Goal: Information Seeking & Learning: Understand process/instructions

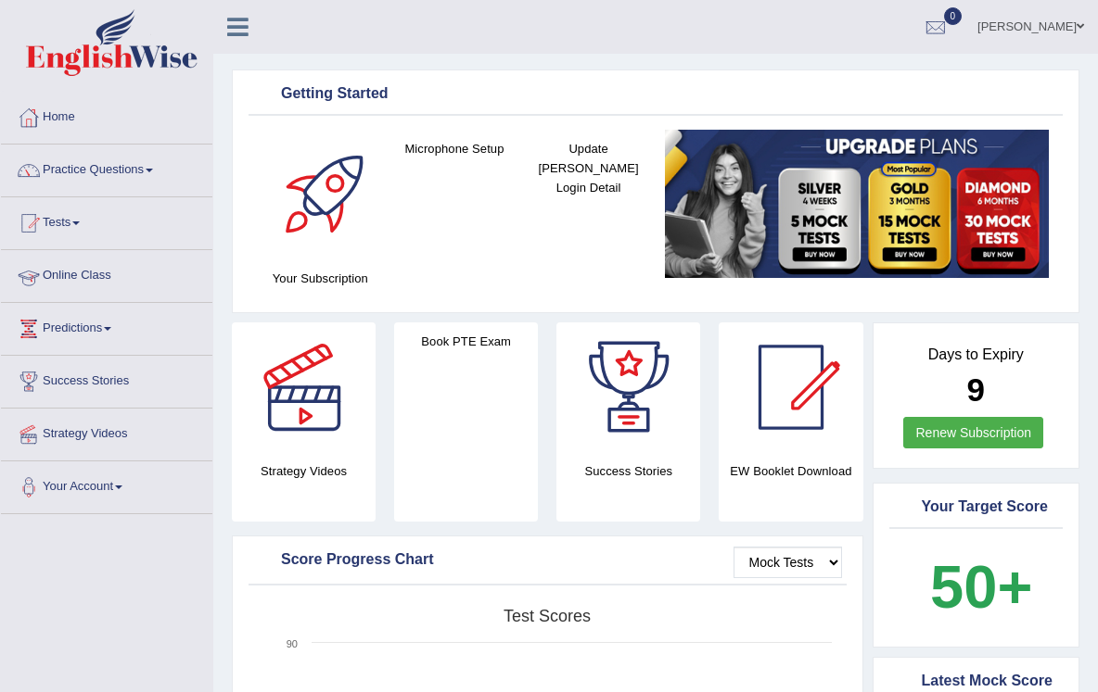
click at [75, 267] on link "Online Class" at bounding box center [106, 273] width 211 height 46
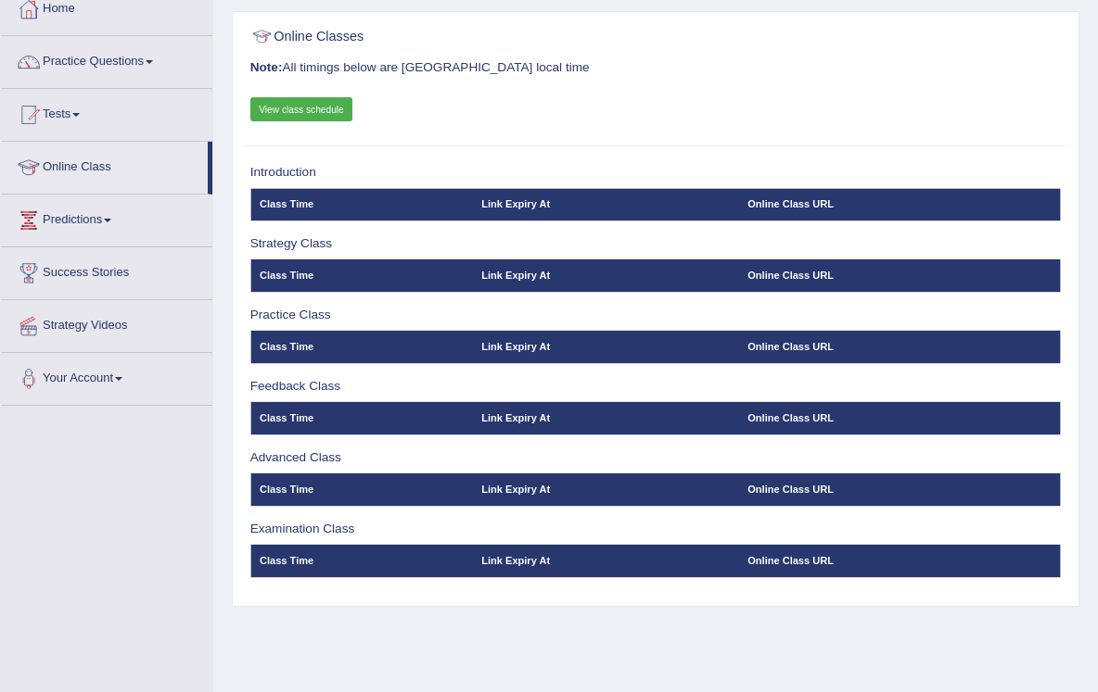
scroll to position [108, 0]
click at [105, 319] on link "Strategy Videos" at bounding box center [106, 323] width 211 height 46
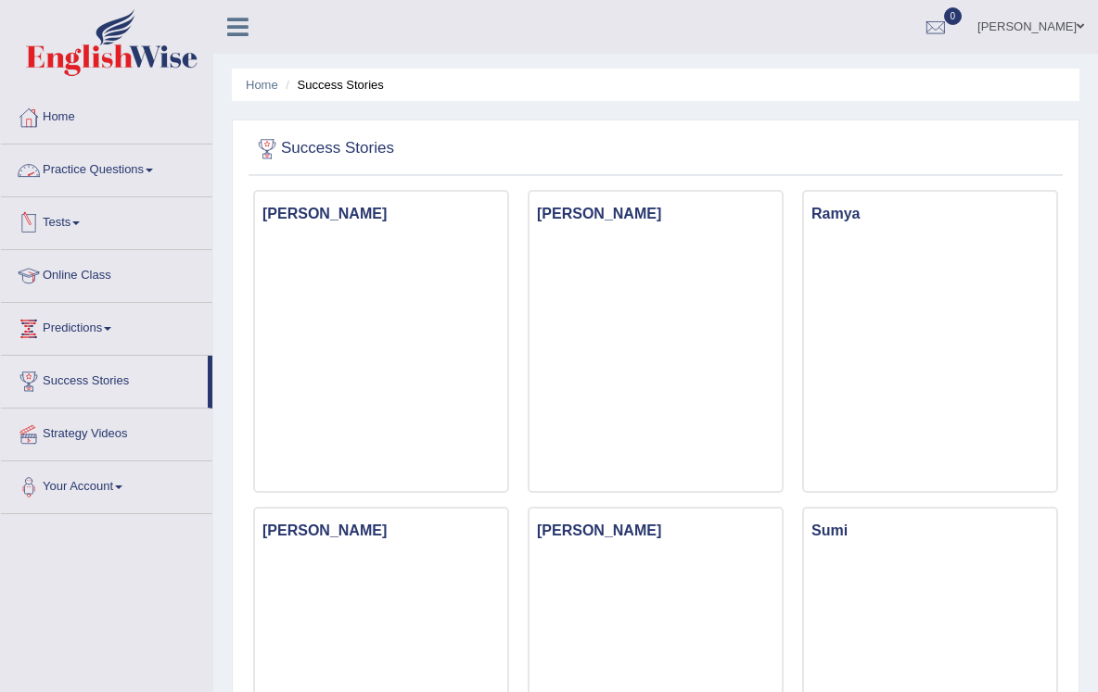
click at [82, 217] on link "Tests" at bounding box center [106, 220] width 211 height 46
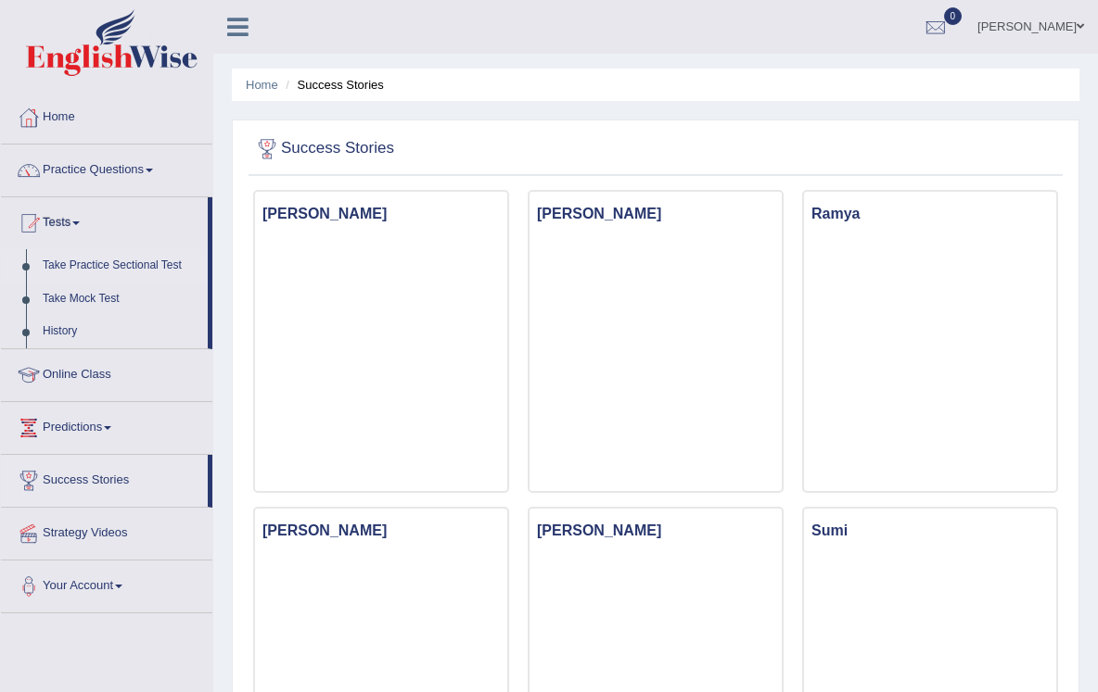
click at [73, 263] on link "Take Practice Sectional Test" at bounding box center [120, 265] width 173 height 33
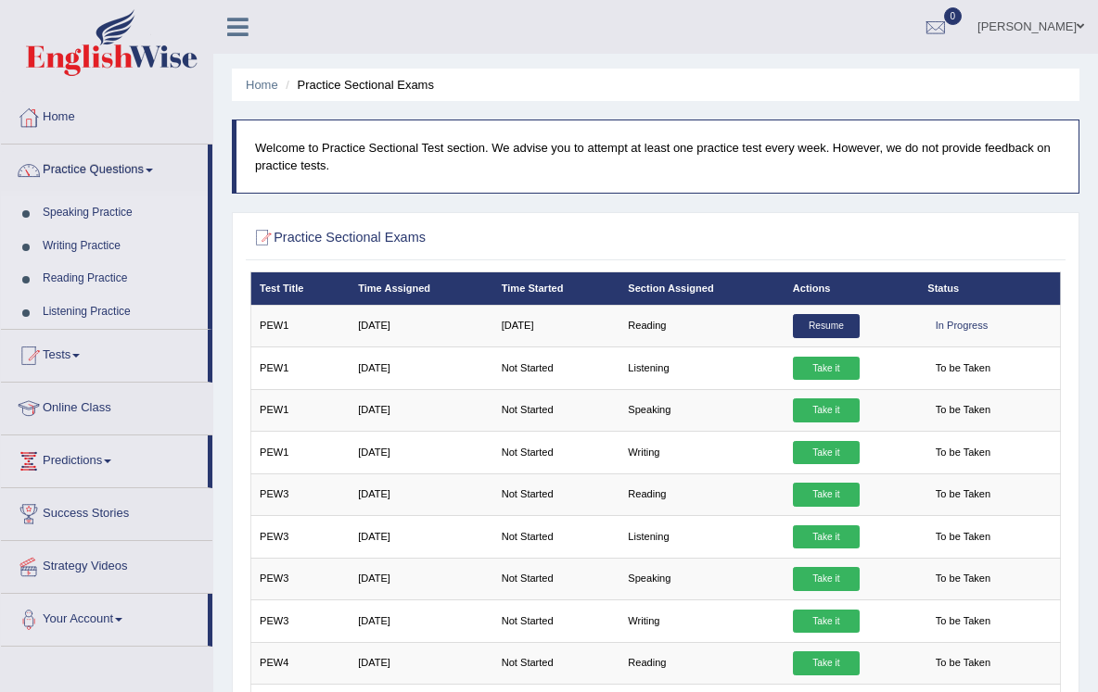
click at [82, 208] on link "Speaking Practice" at bounding box center [120, 213] width 173 height 33
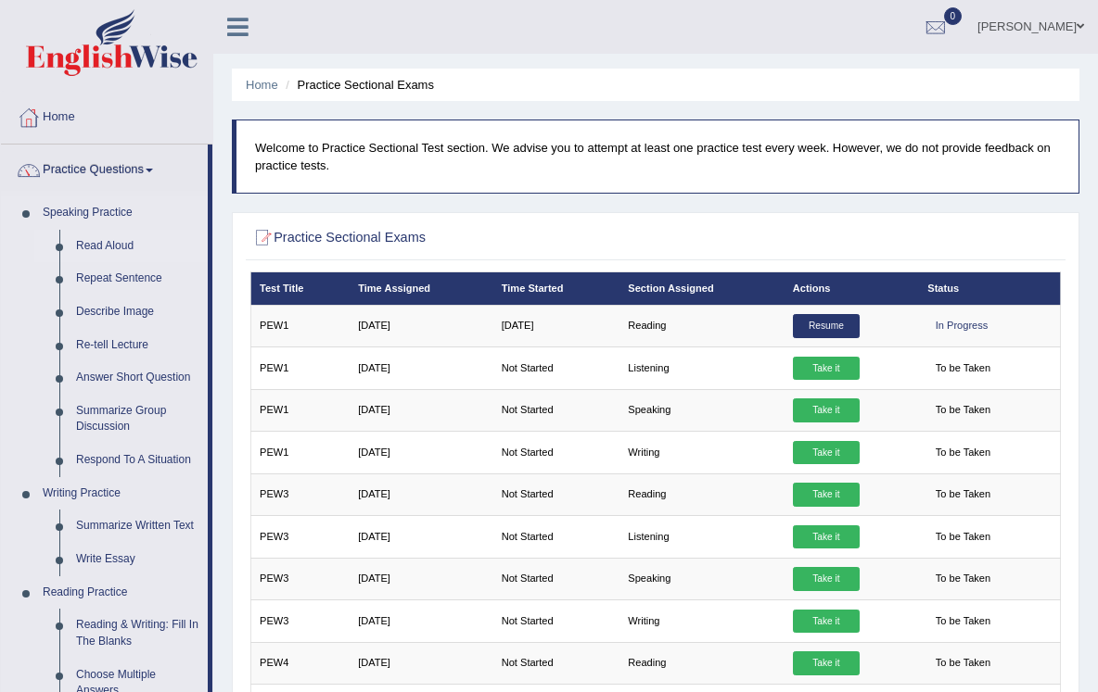
click at [99, 236] on link "Read Aloud" at bounding box center [138, 246] width 140 height 33
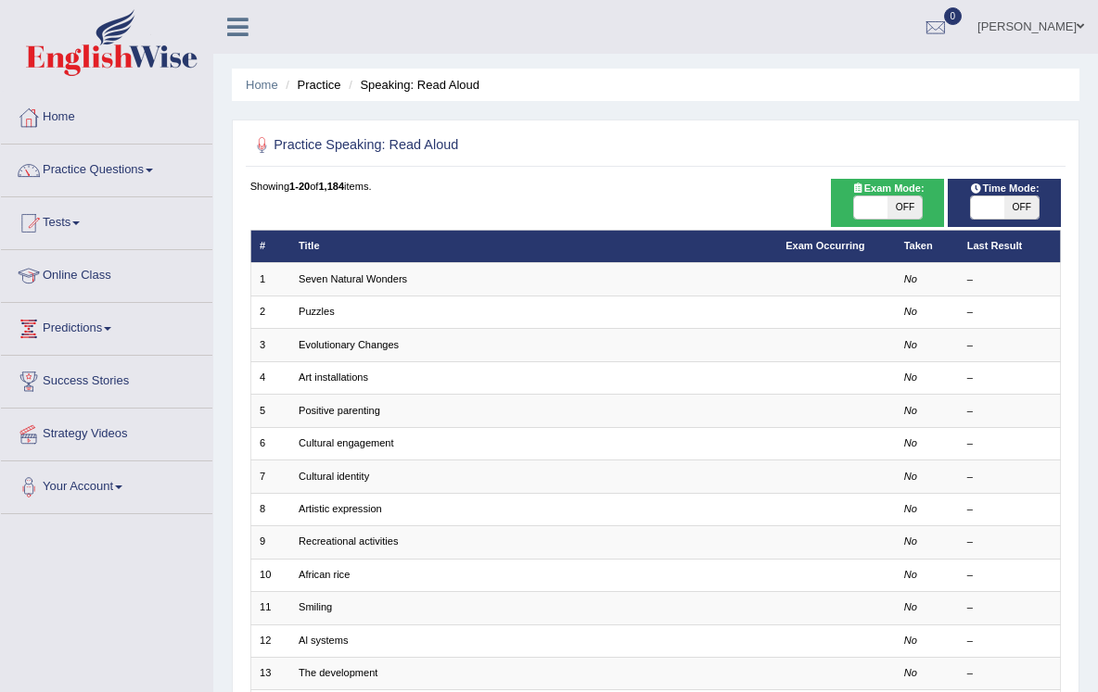
click at [898, 208] on span "OFF" at bounding box center [903, 208] width 33 height 22
checkbox input "true"
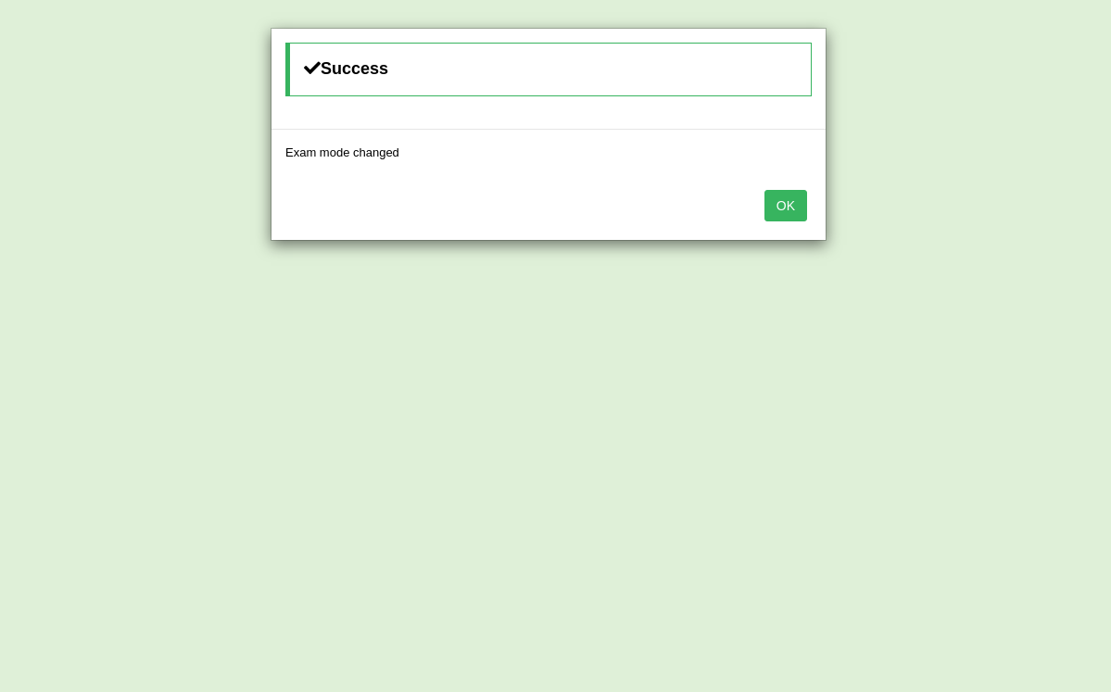
click at [781, 214] on button "OK" at bounding box center [786, 206] width 43 height 32
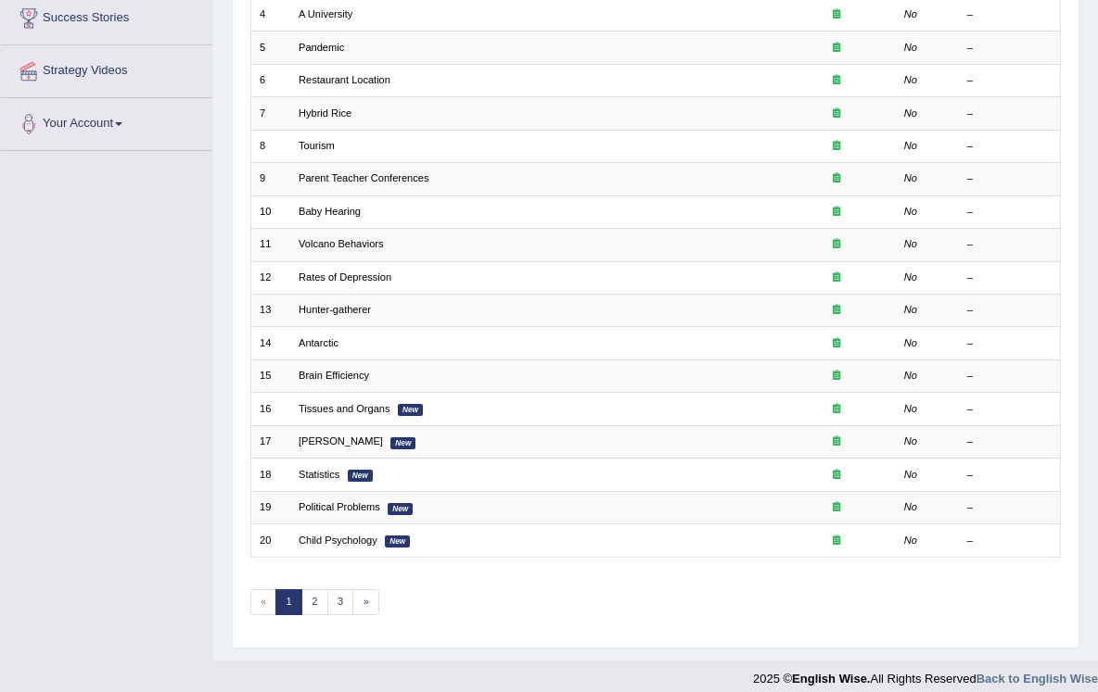
scroll to position [362, 0]
click at [346, 590] on link "3" at bounding box center [340, 603] width 27 height 26
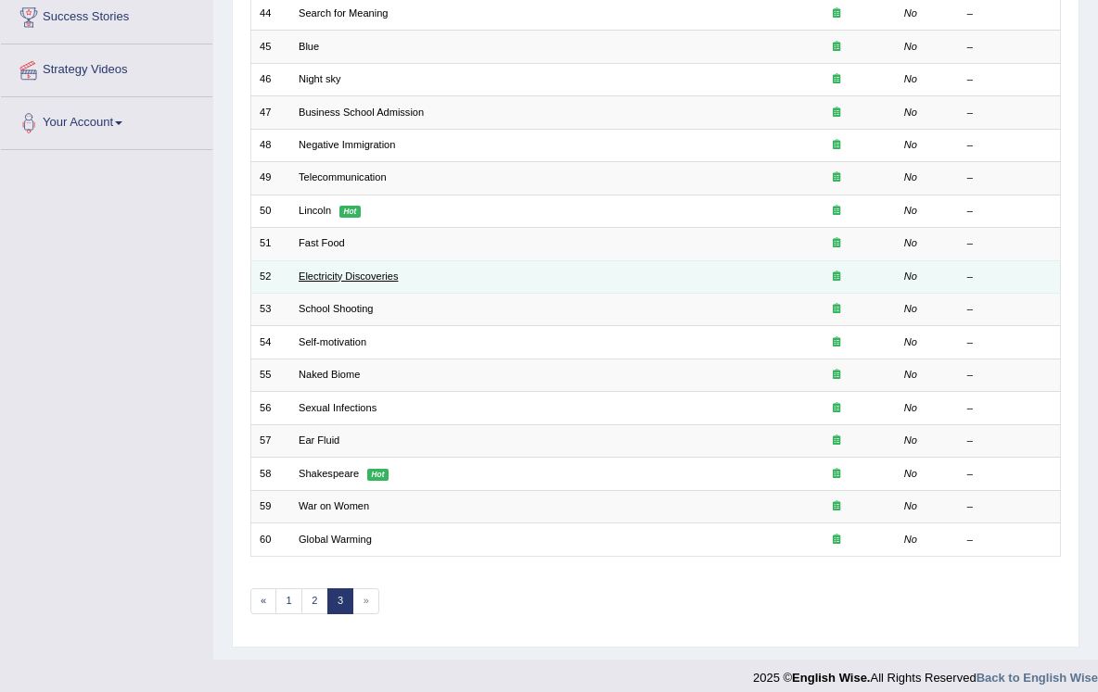
scroll to position [362, 0]
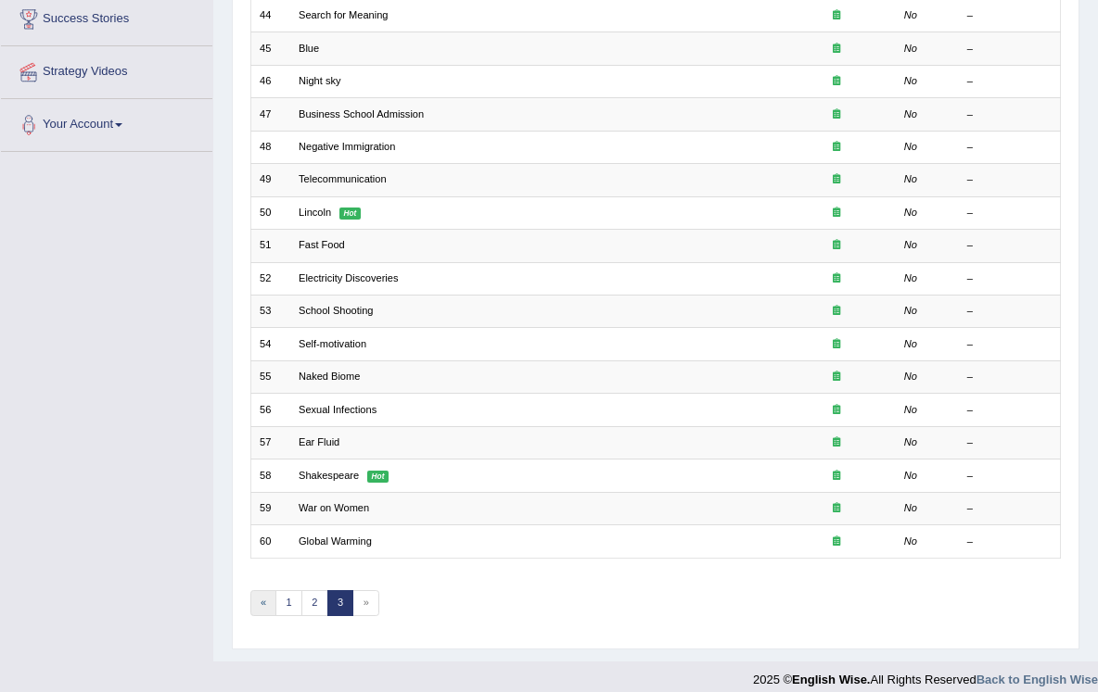
click at [268, 593] on link "«" at bounding box center [263, 603] width 27 height 26
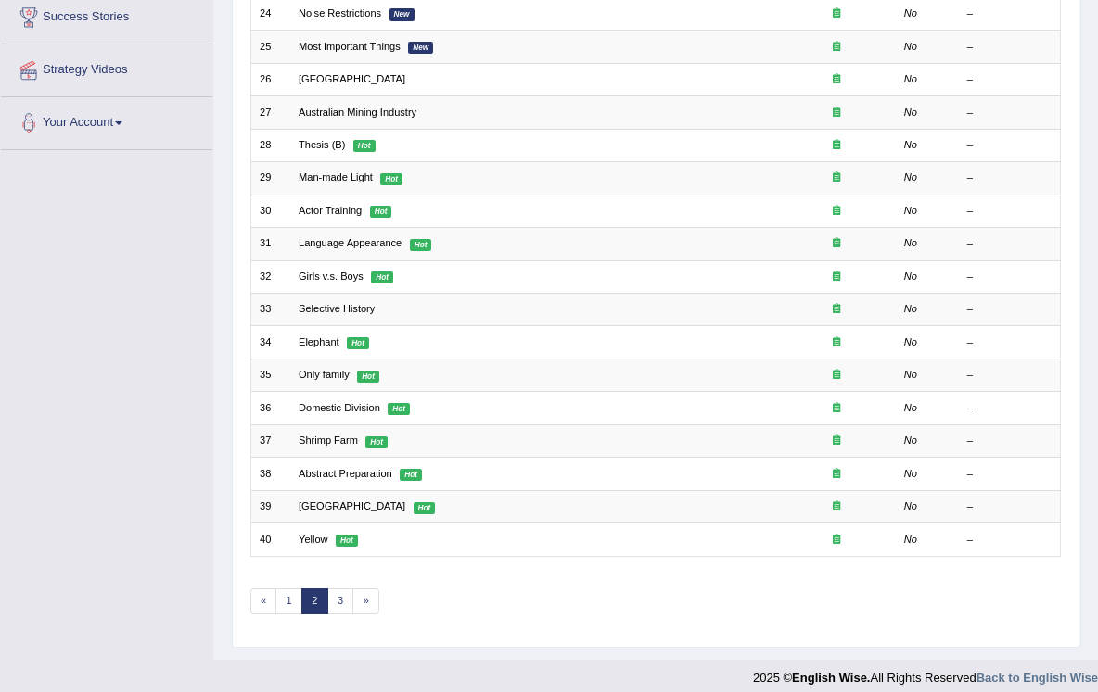
scroll to position [362, 0]
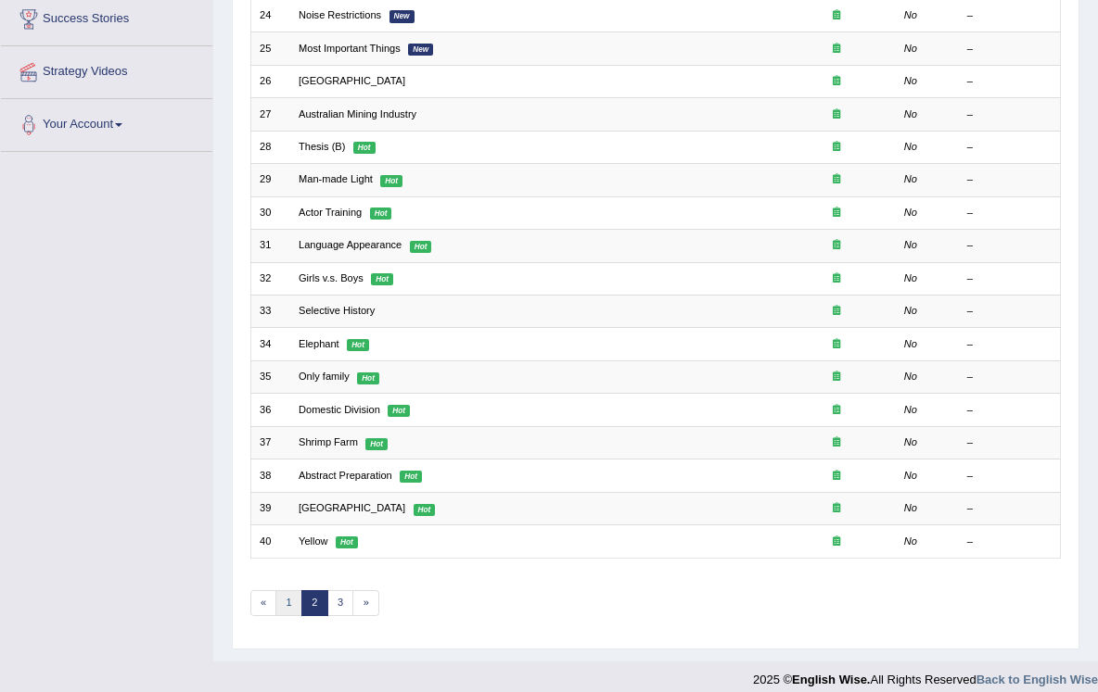
click at [284, 590] on link "1" at bounding box center [288, 603] width 27 height 26
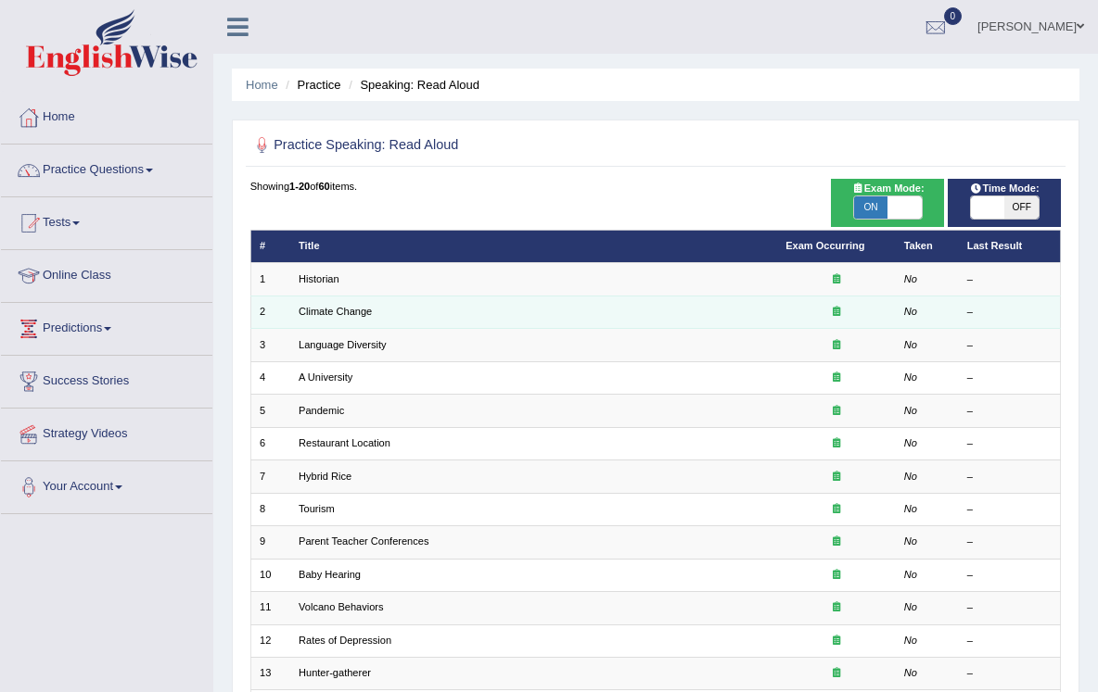
click at [380, 314] on td "Climate Change" at bounding box center [533, 312] width 487 height 32
click at [849, 312] on div at bounding box center [835, 312] width 101 height 15
click at [697, 313] on td "Climate Change" at bounding box center [533, 312] width 487 height 32
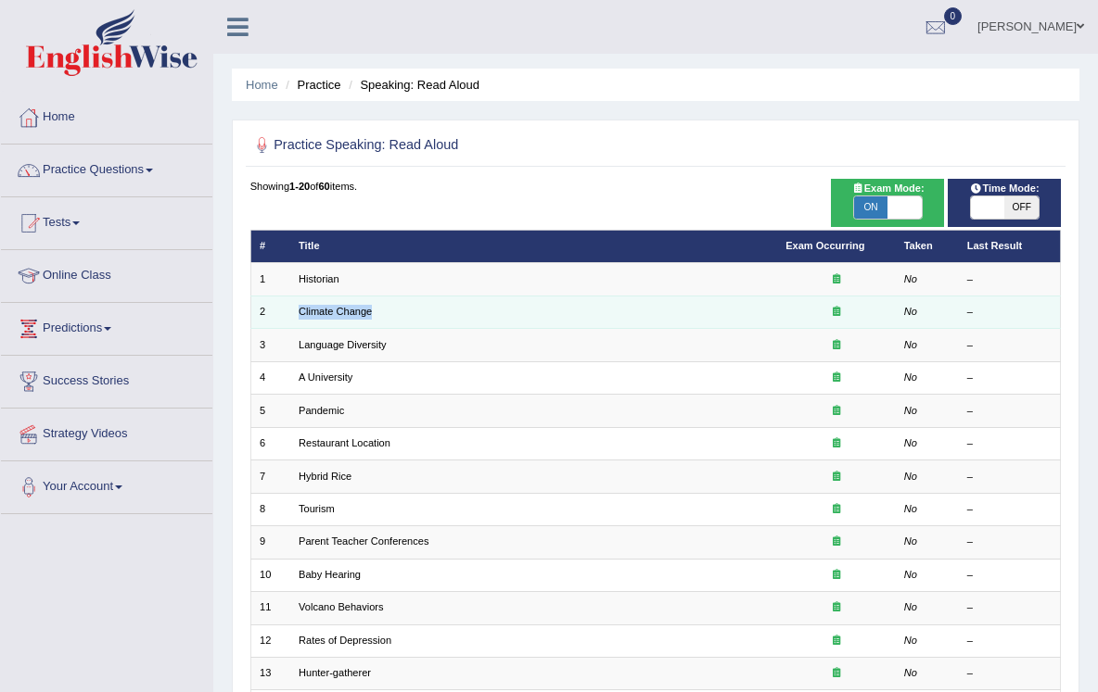
click at [697, 313] on td "Climate Change" at bounding box center [533, 312] width 487 height 32
click at [908, 308] on em "No" at bounding box center [910, 311] width 13 height 11
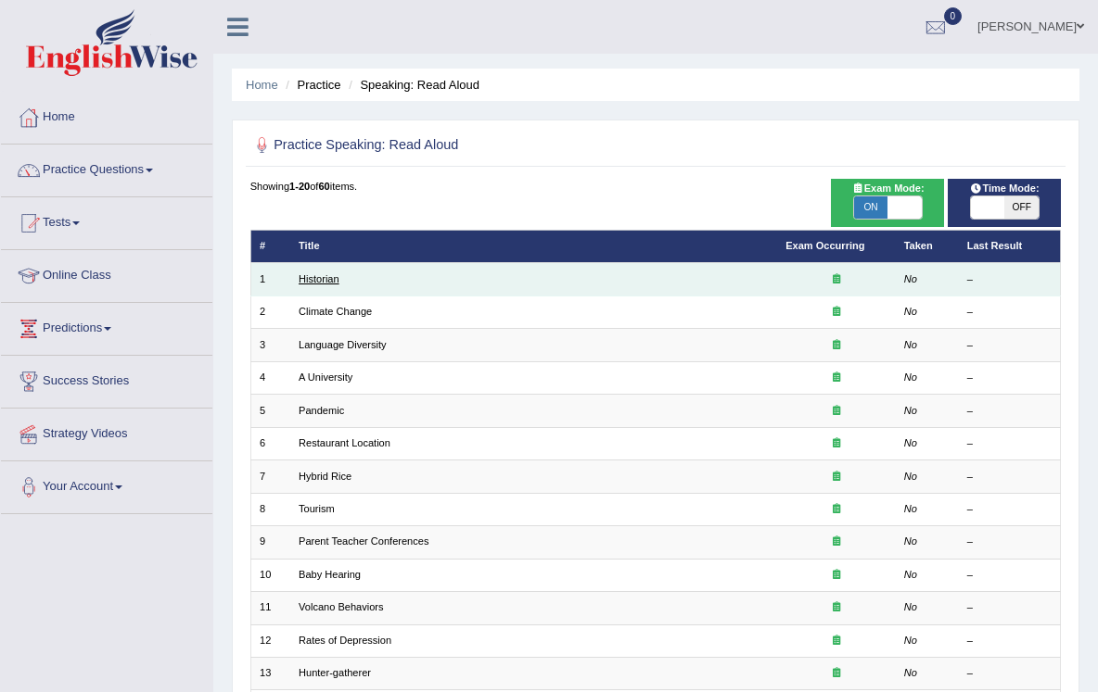
click at [303, 283] on link "Historian" at bounding box center [318, 278] width 41 height 11
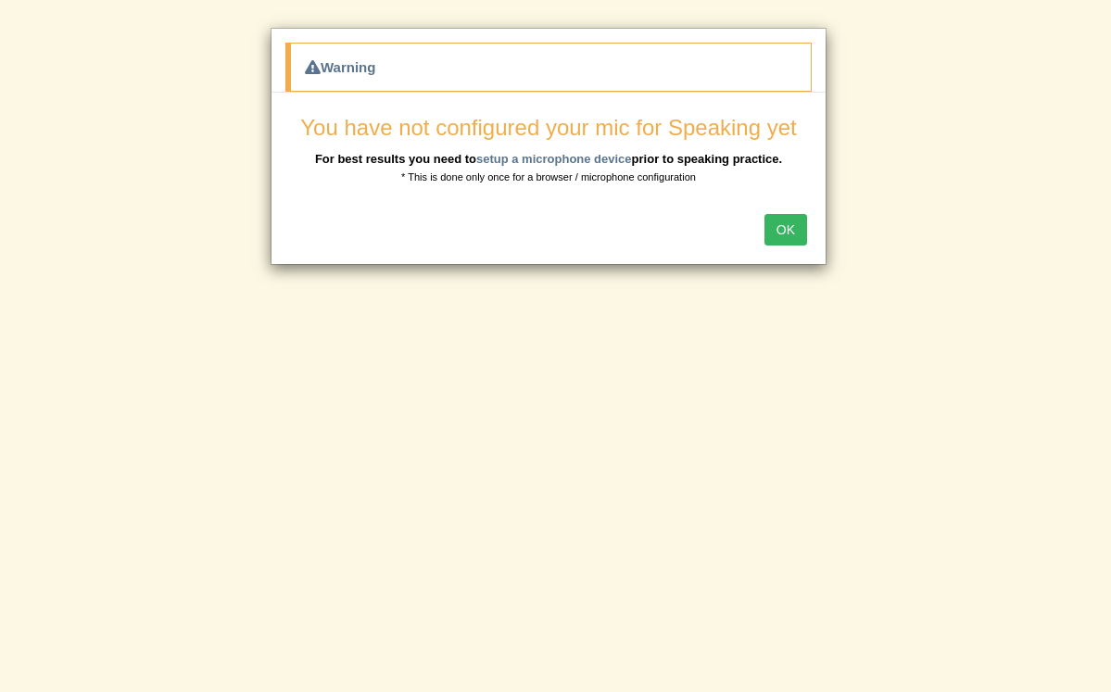
click at [778, 222] on button "OK" at bounding box center [786, 230] width 43 height 32
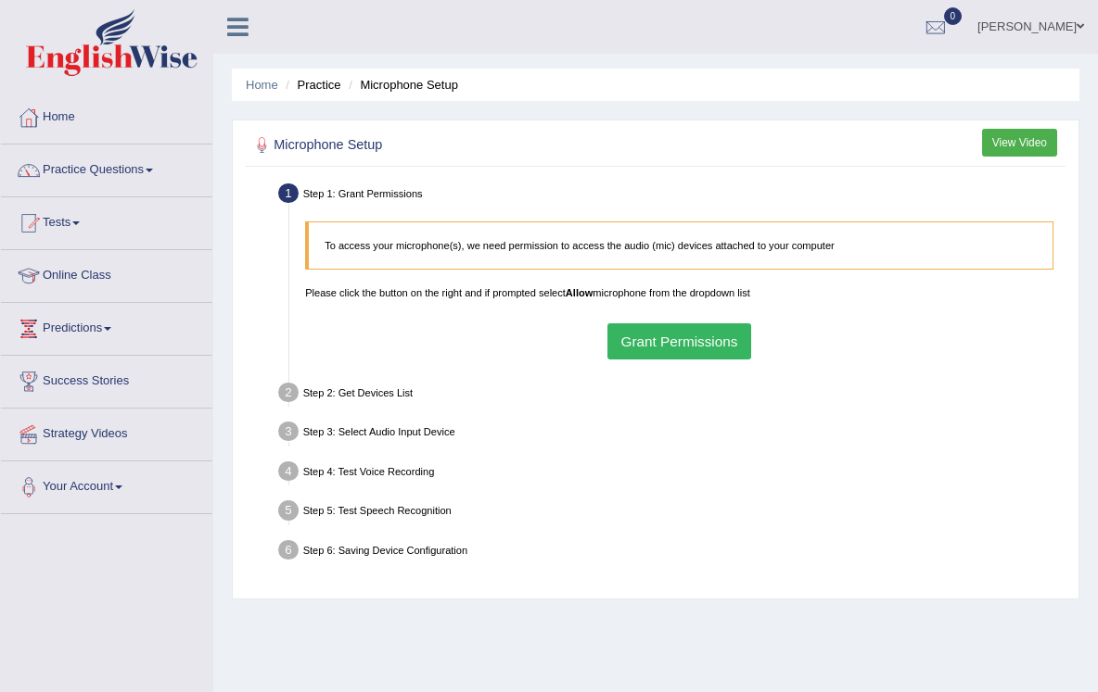
click at [648, 356] on button "Grant Permissions" at bounding box center [679, 342] width 144 height 36
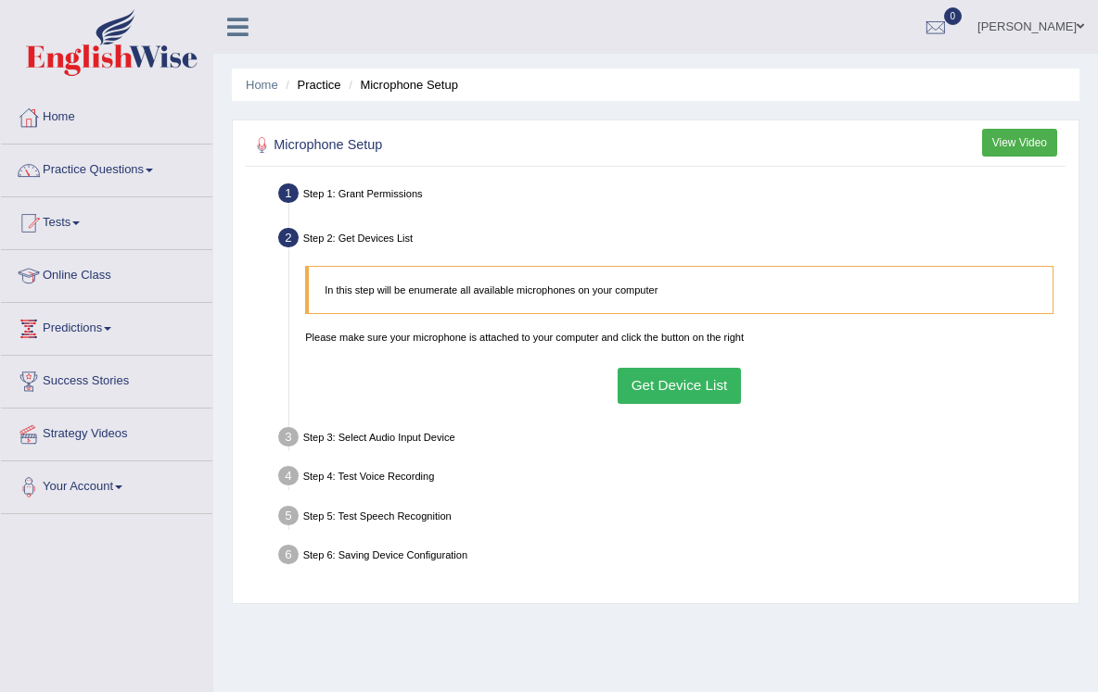
click at [636, 397] on button "Get Device List" at bounding box center [678, 386] width 123 height 36
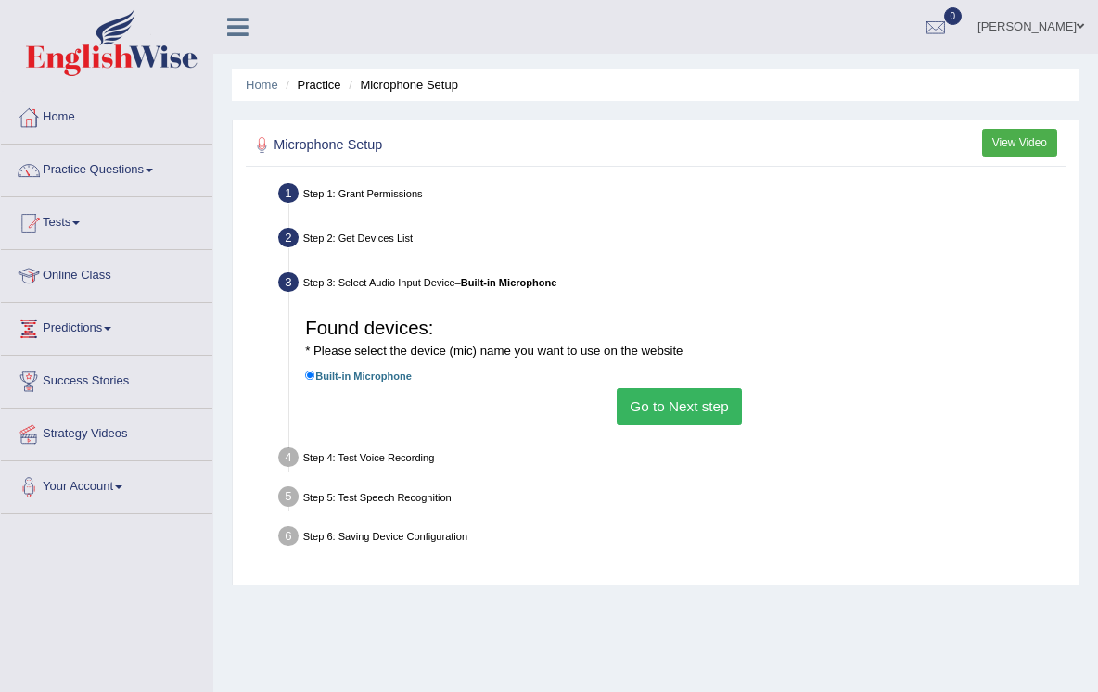
click at [641, 412] on button "Go to Next step" at bounding box center [678, 406] width 125 height 36
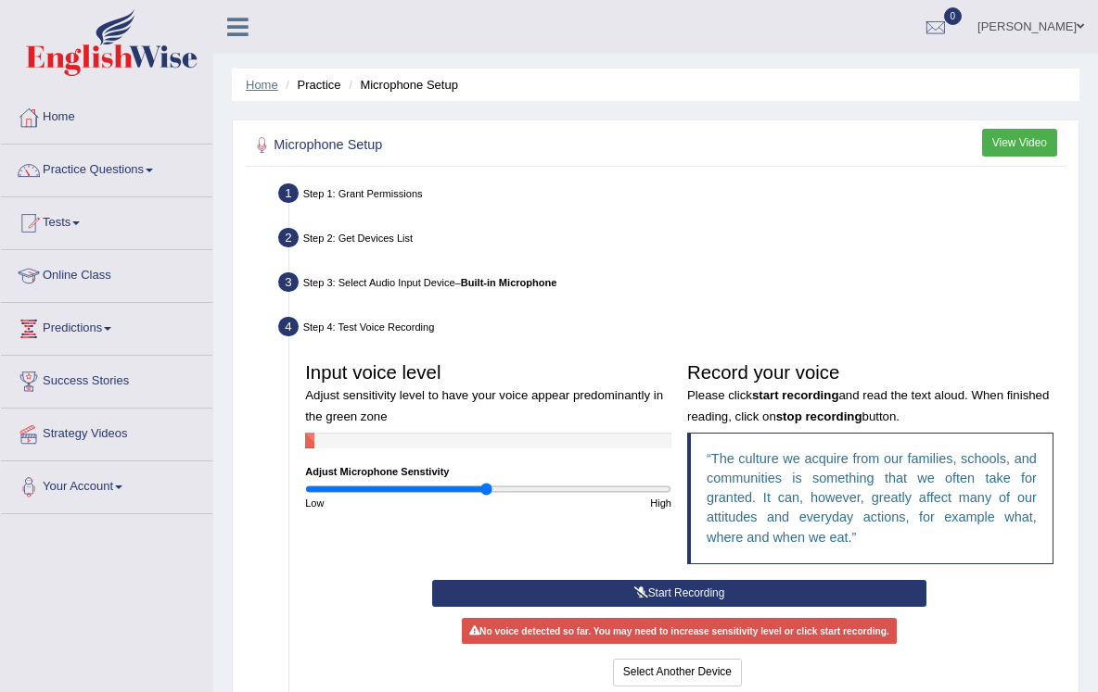
click at [272, 88] on link "Home" at bounding box center [262, 85] width 32 height 14
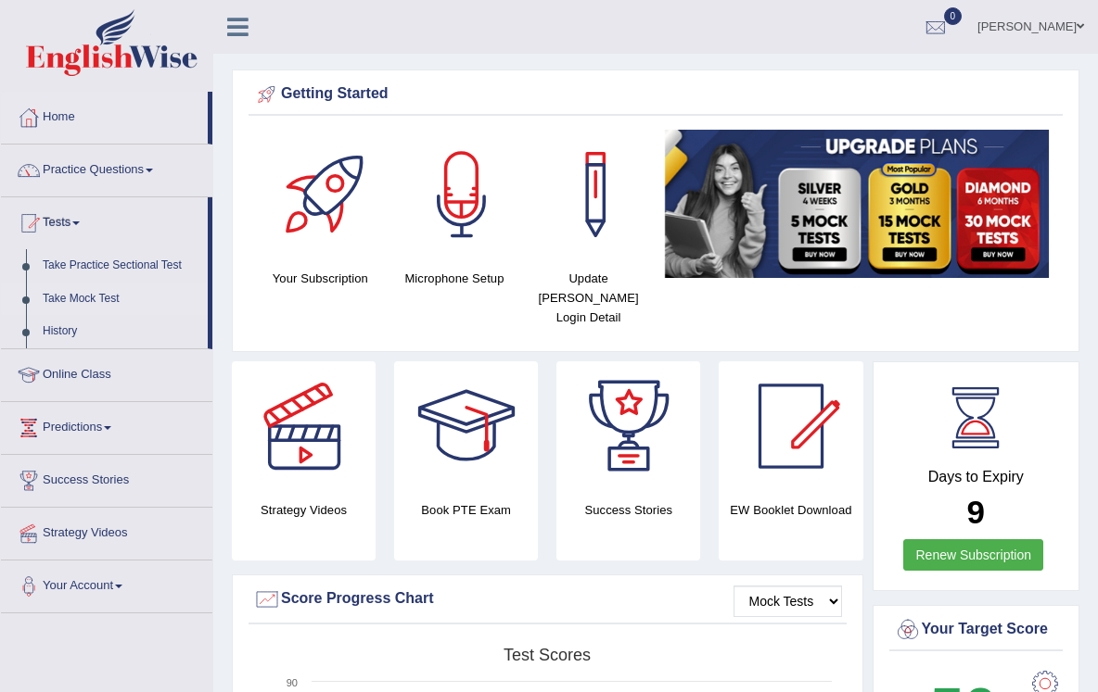
click at [100, 296] on link "Take Mock Test" at bounding box center [120, 299] width 173 height 33
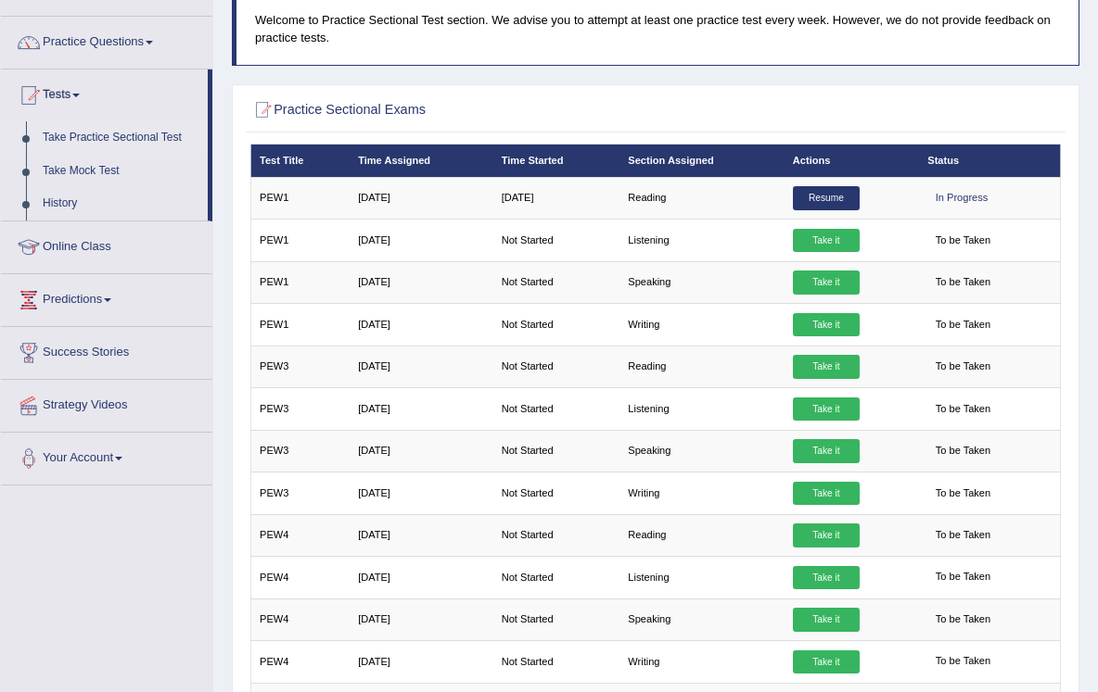
click at [527, 267] on td "Not Started" at bounding box center [555, 282] width 127 height 42
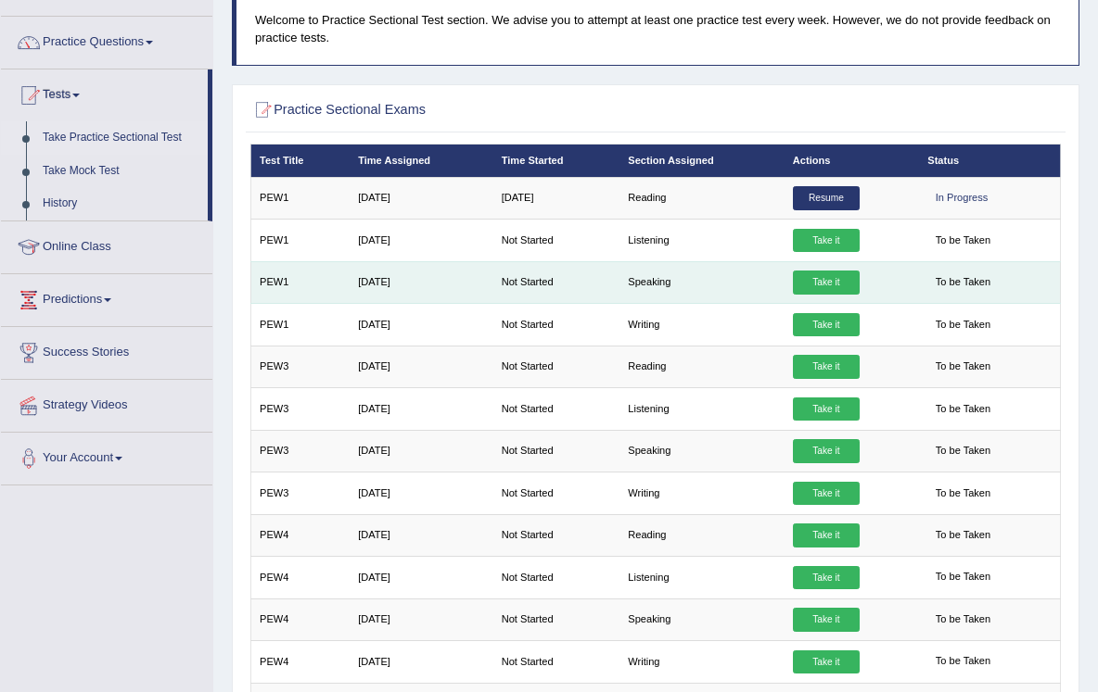
click at [513, 273] on td "Not Started" at bounding box center [555, 282] width 127 height 42
click at [816, 281] on link "Take it" at bounding box center [826, 283] width 67 height 24
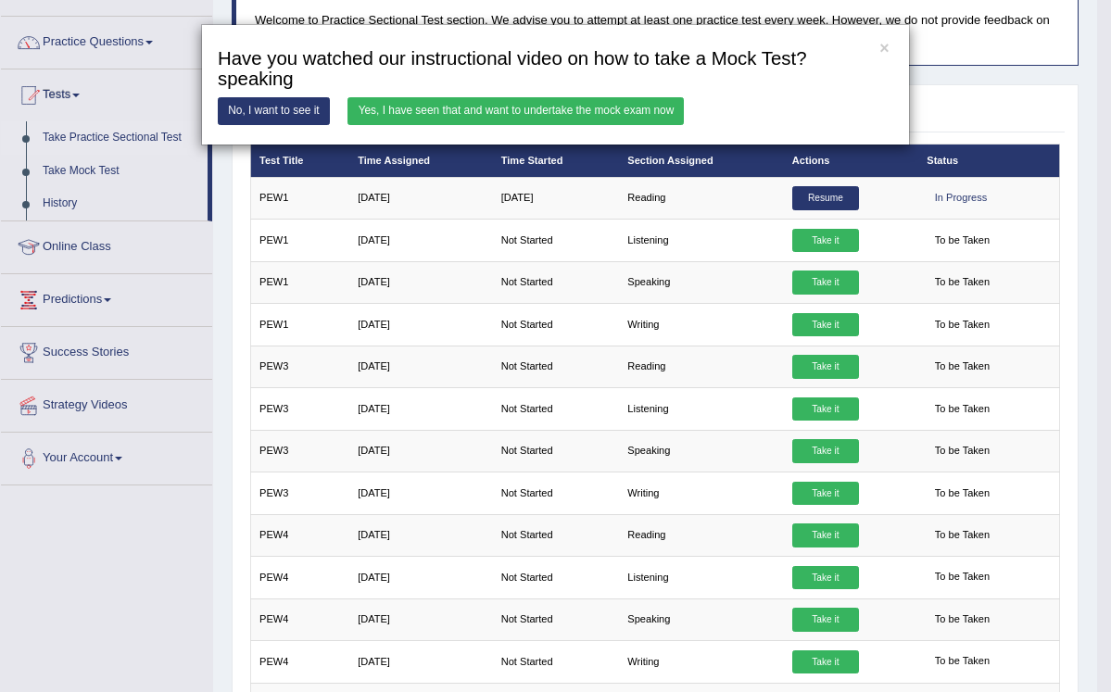
click at [434, 108] on link "Yes, I have seen that and want to undertake the mock exam now" at bounding box center [516, 110] width 336 height 27
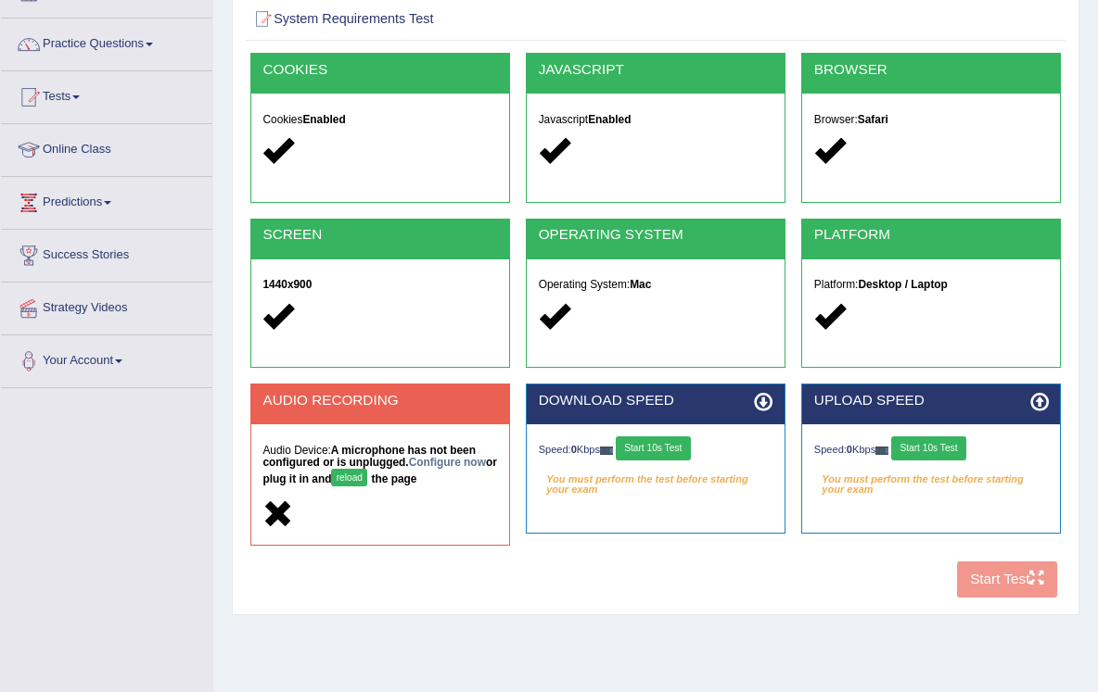
scroll to position [128, 0]
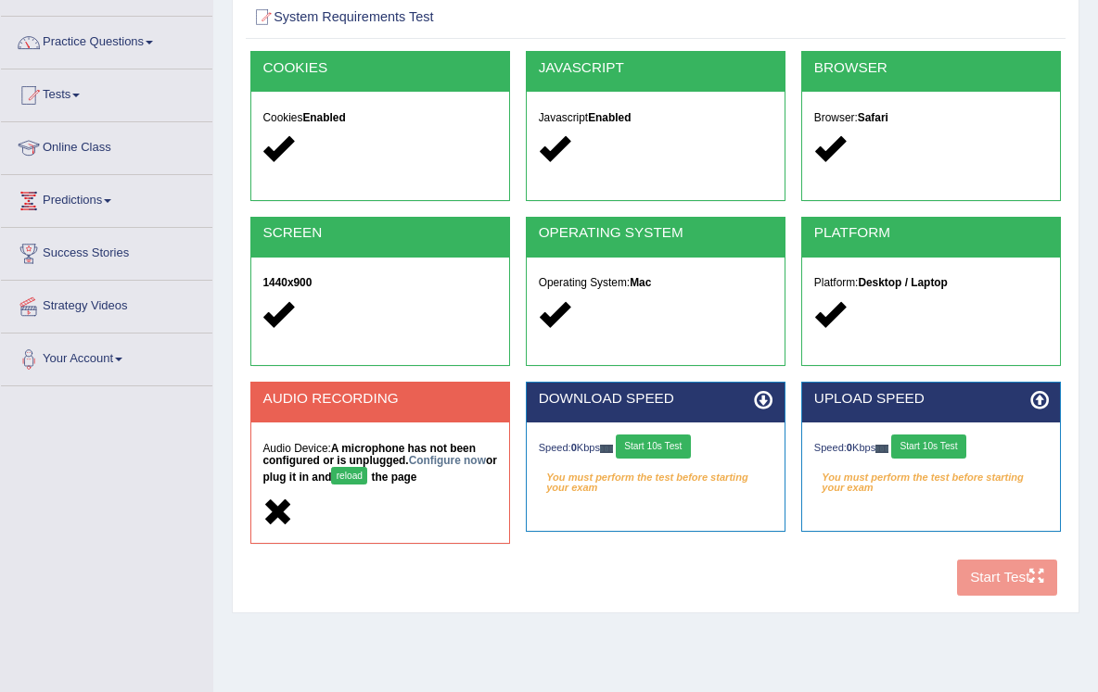
click at [431, 454] on link "Configure now" at bounding box center [447, 460] width 77 height 13
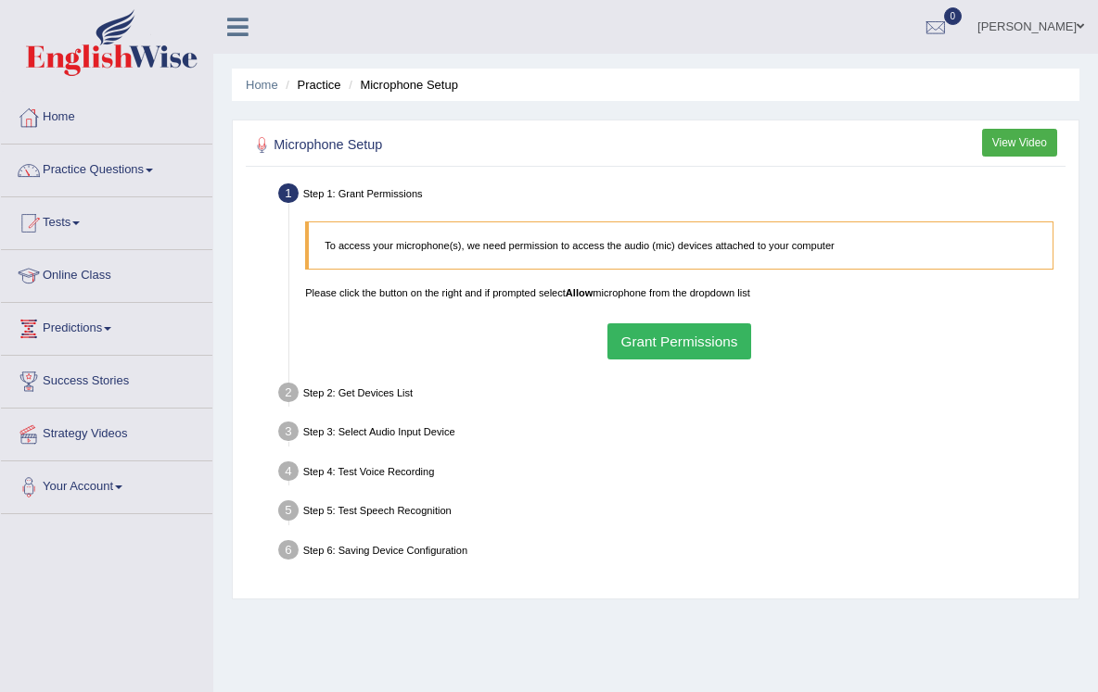
click at [704, 345] on button "Grant Permissions" at bounding box center [679, 342] width 144 height 36
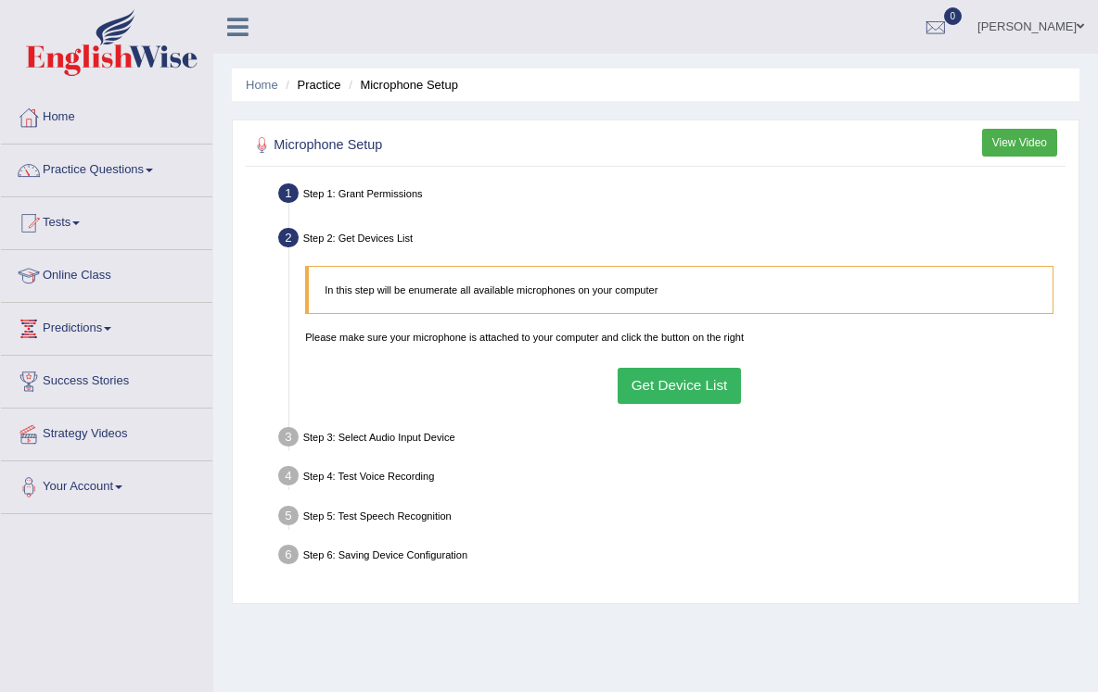
click at [637, 390] on button "Get Device List" at bounding box center [678, 386] width 123 height 36
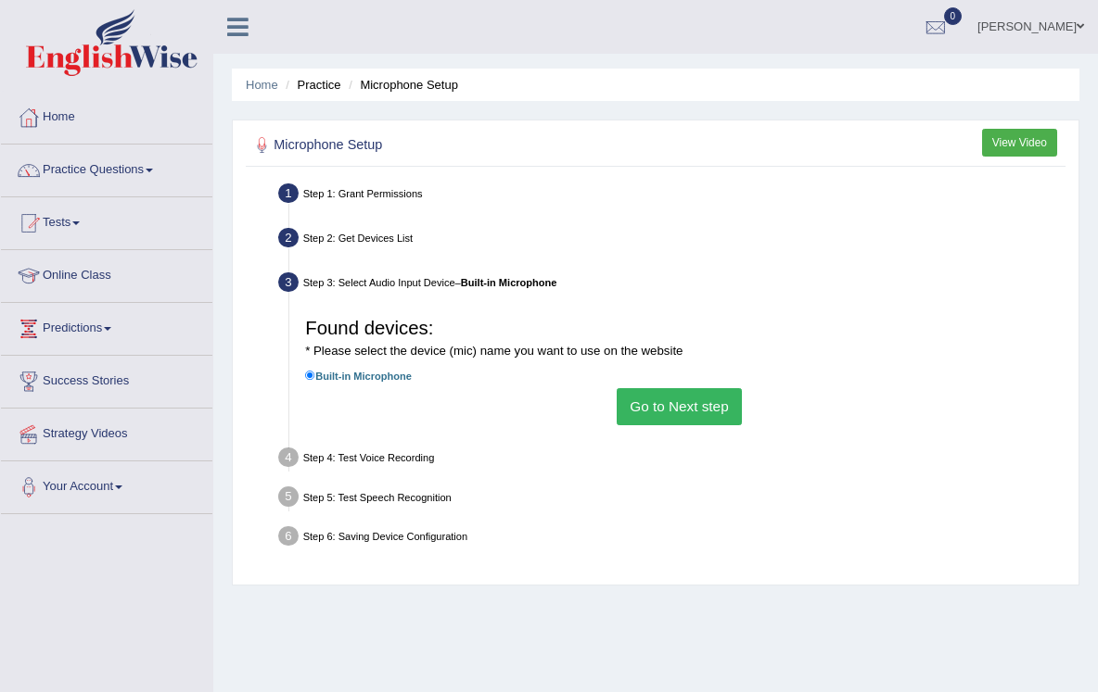
click at [659, 421] on button "Go to Next step" at bounding box center [678, 406] width 125 height 36
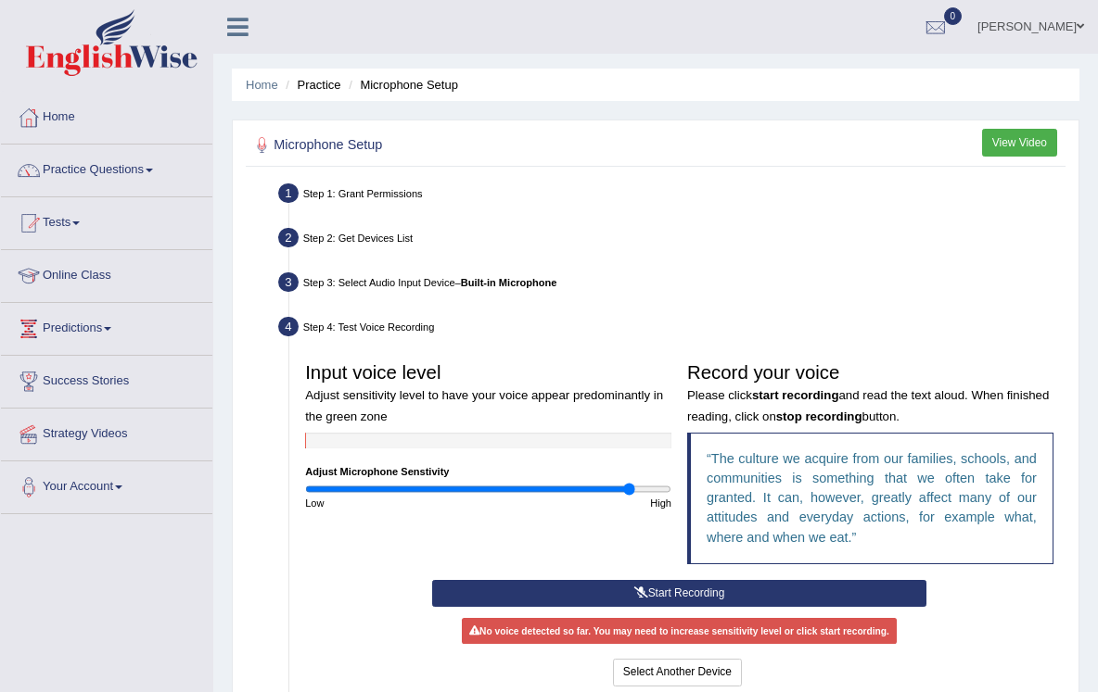
drag, startPoint x: 488, startPoint y: 508, endPoint x: 625, endPoint y: 525, distance: 138.2
click at [629, 543] on div "Input voice level Adjust sensitivity level to have your voice appear predominan…" at bounding box center [680, 467] width 764 height 226
click at [669, 597] on button "Start Recording" at bounding box center [678, 593] width 493 height 27
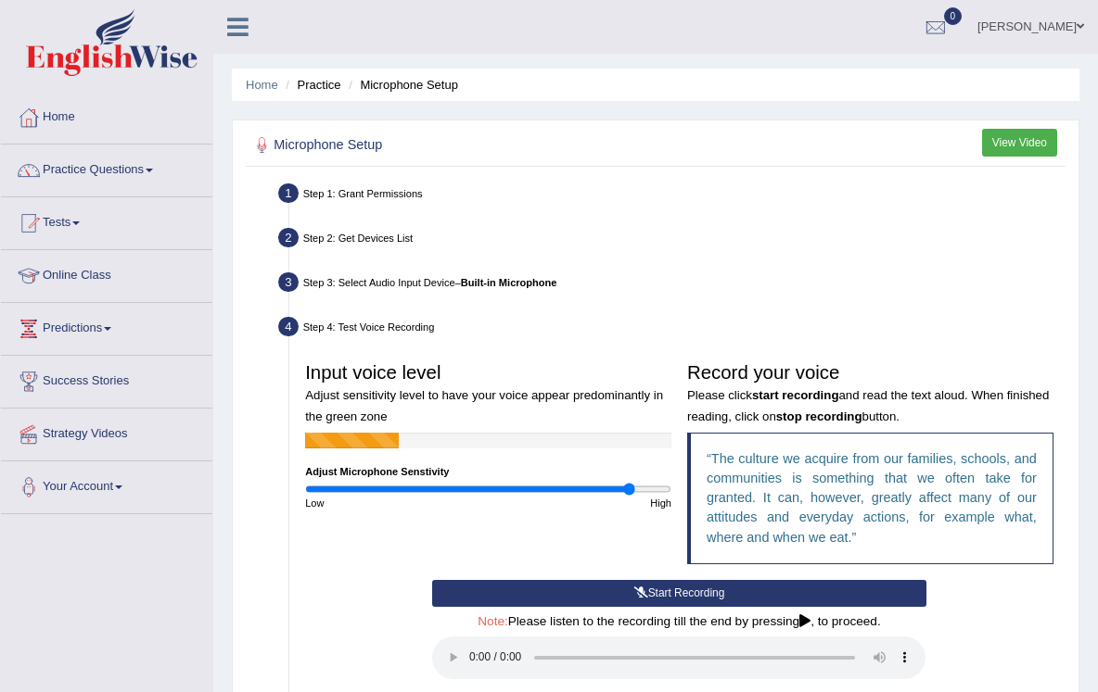
click at [564, 607] on button "Start Recording" at bounding box center [678, 593] width 493 height 27
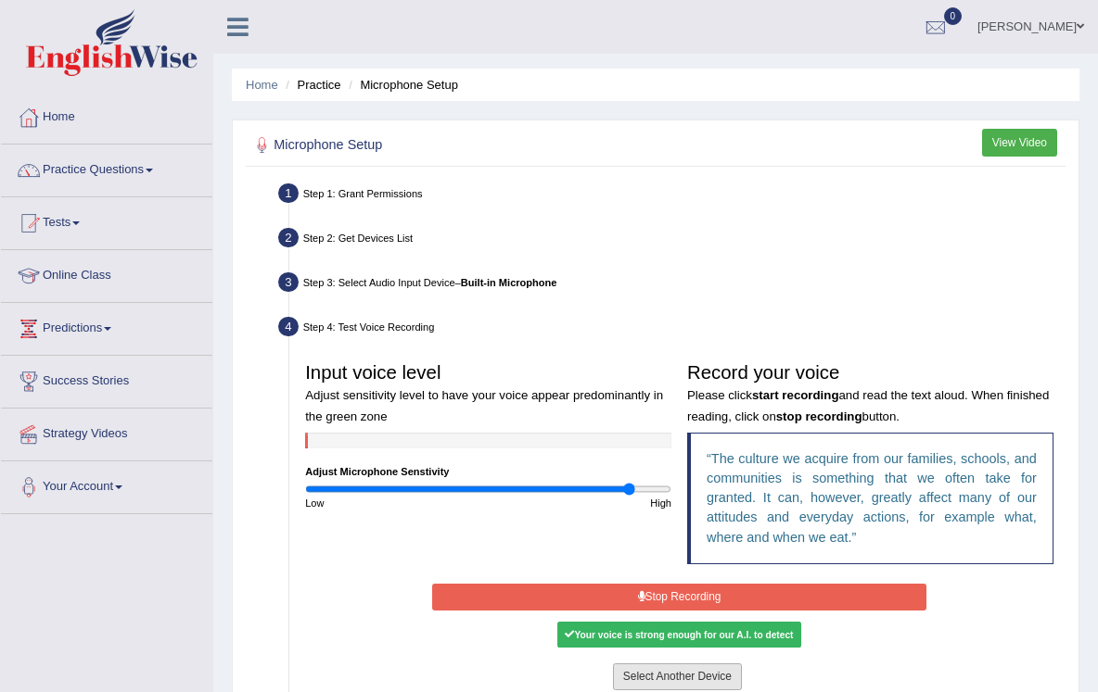
click at [659, 684] on button "Select Another Device" at bounding box center [677, 677] width 129 height 27
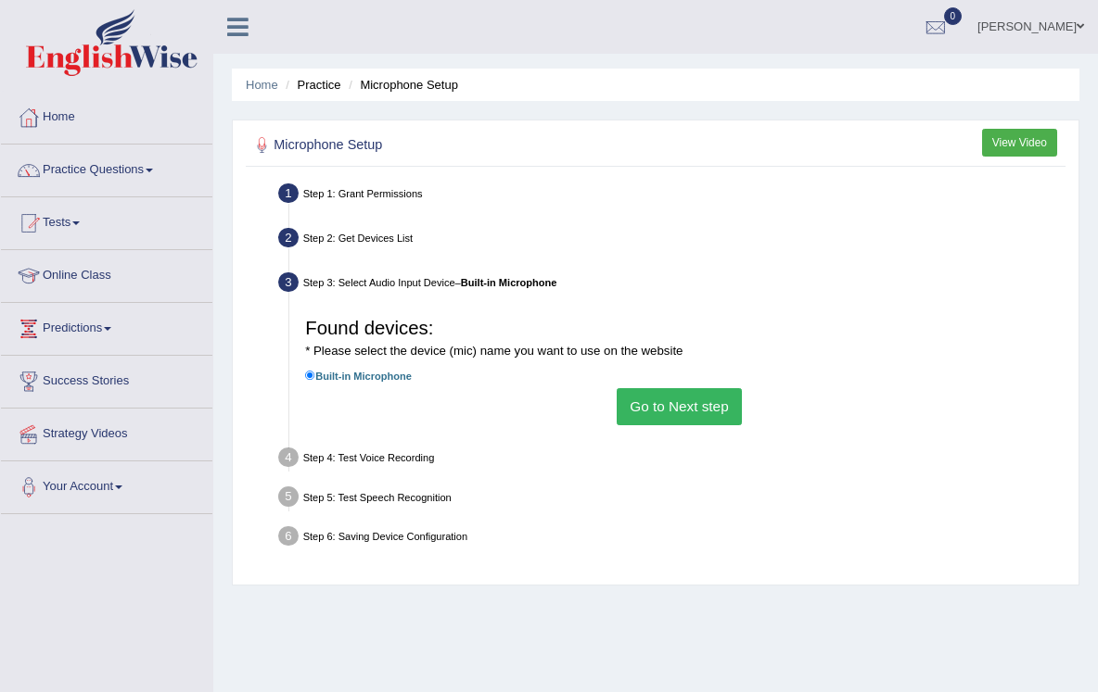
click at [647, 400] on button "Go to Next step" at bounding box center [678, 406] width 125 height 36
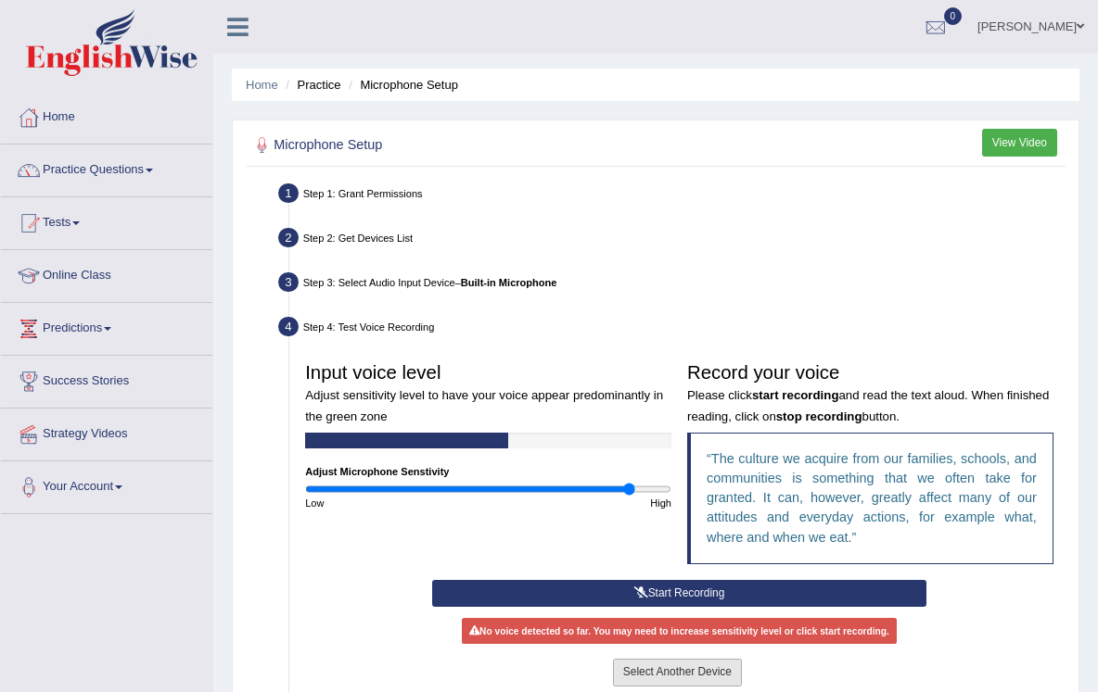
click at [679, 686] on button "Select Another Device" at bounding box center [677, 672] width 129 height 27
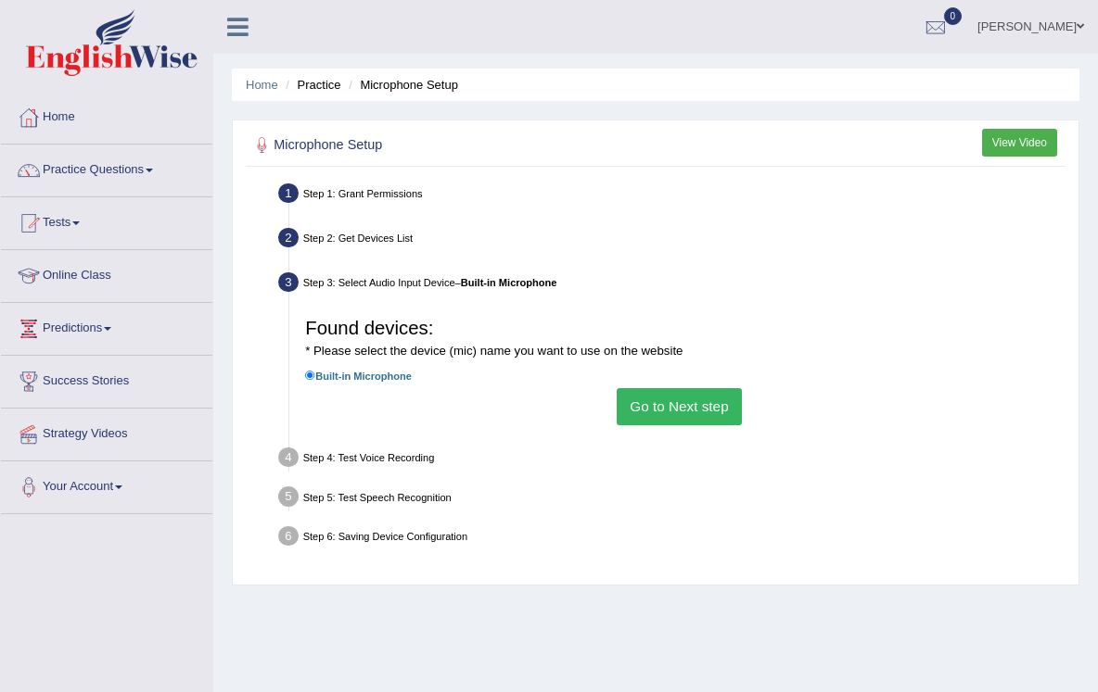
click at [647, 413] on button "Go to Next step" at bounding box center [678, 406] width 125 height 36
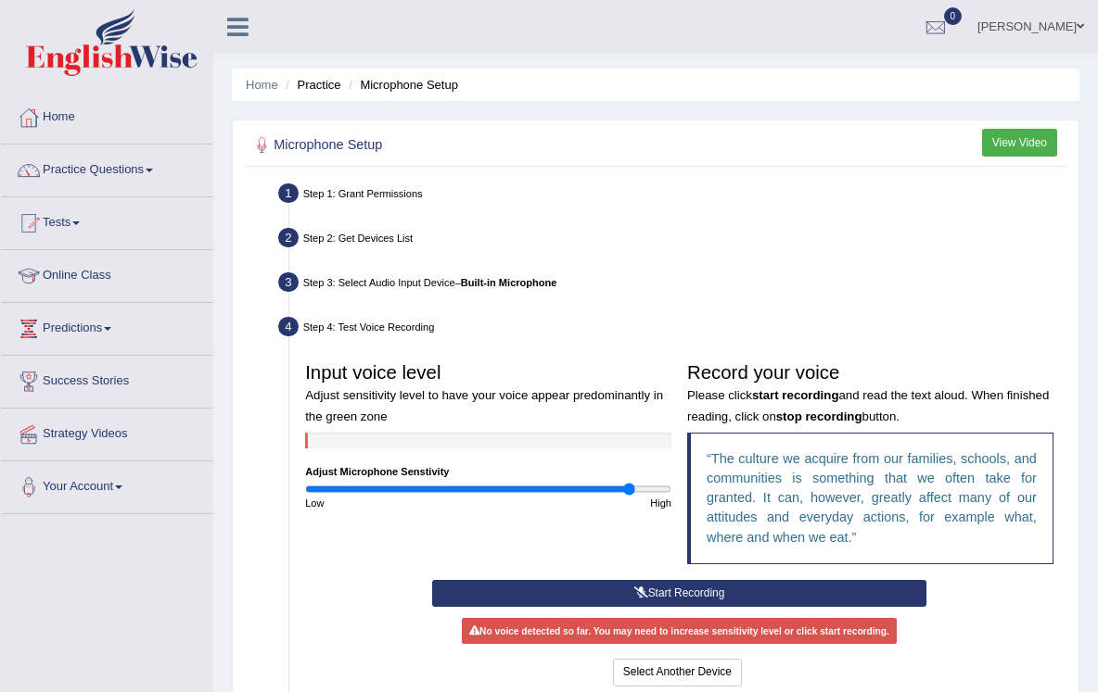
click at [709, 607] on button "Start Recording" at bounding box center [678, 593] width 493 height 27
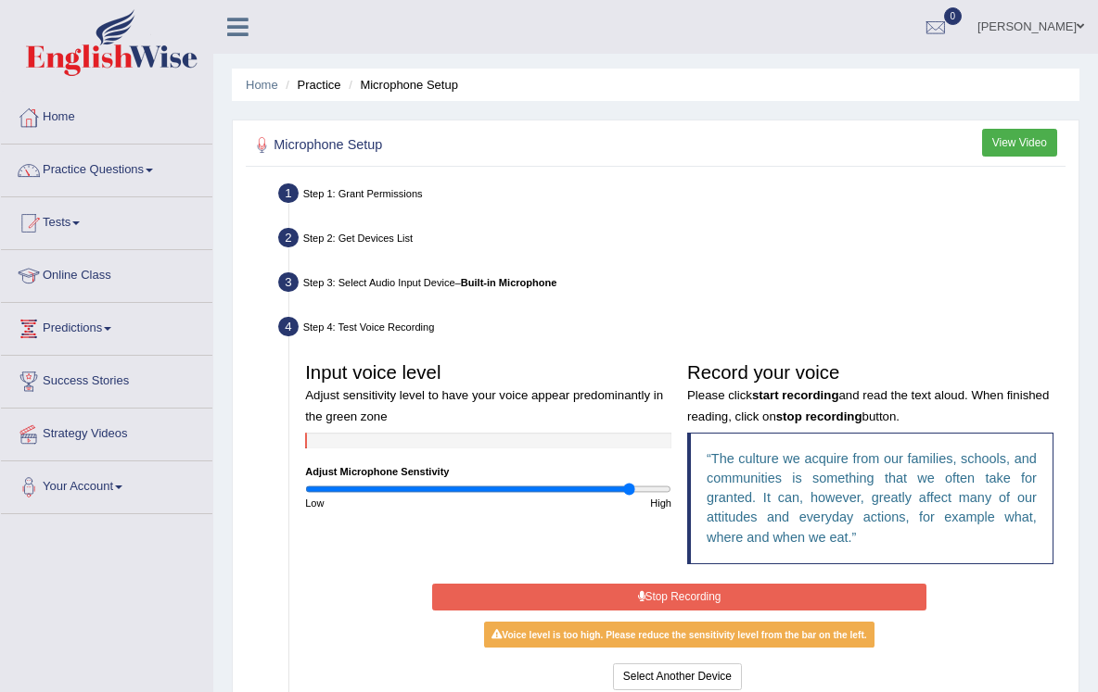
click at [691, 608] on button "Stop Recording" at bounding box center [678, 597] width 493 height 27
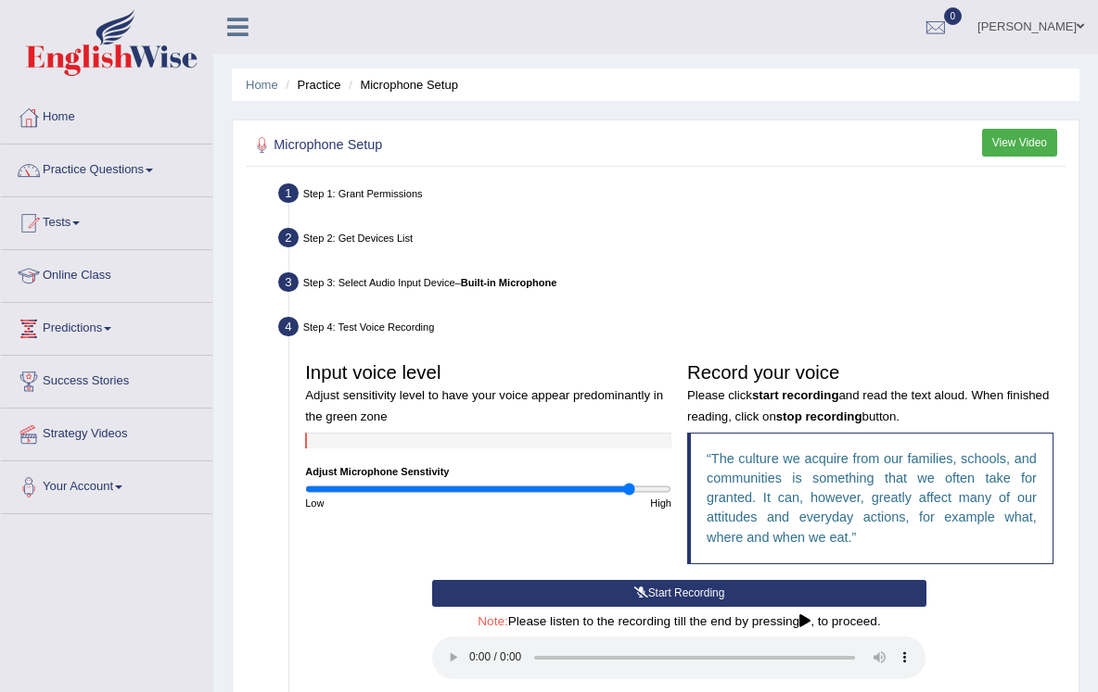
click at [469, 665] on audio at bounding box center [678, 658] width 493 height 43
click at [907, 658] on audio at bounding box center [678, 658] width 493 height 43
drag, startPoint x: 633, startPoint y: 501, endPoint x: 603, endPoint y: 504, distance: 29.9
click at [606, 496] on input "range" at bounding box center [488, 489] width 366 height 13
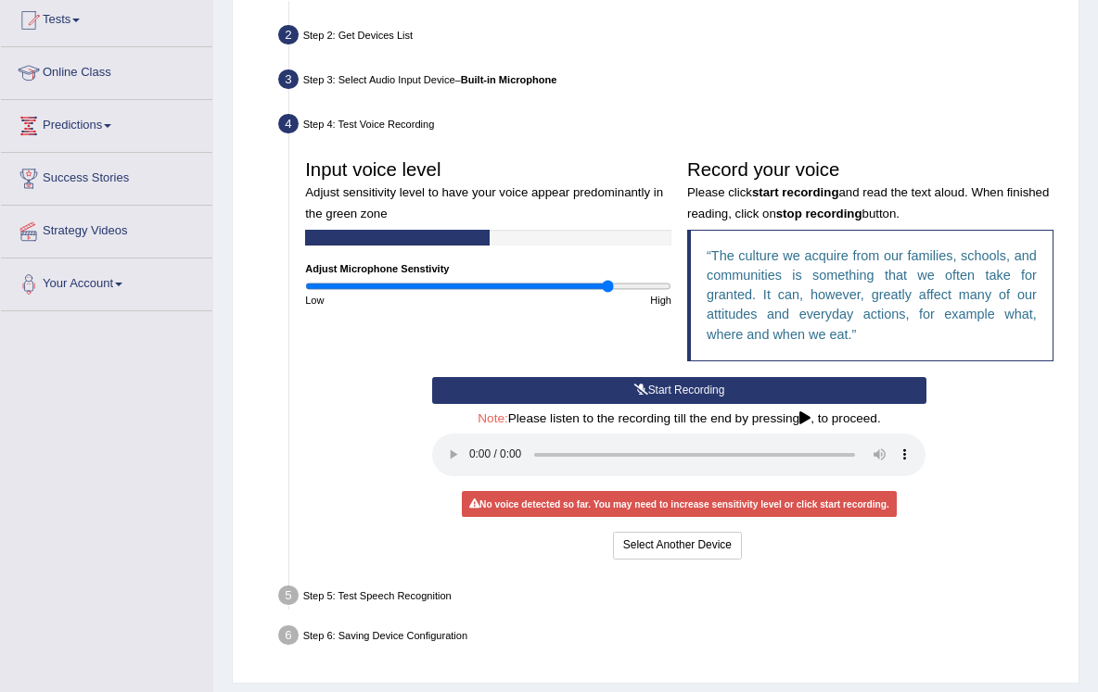
scroll to position [204, 0]
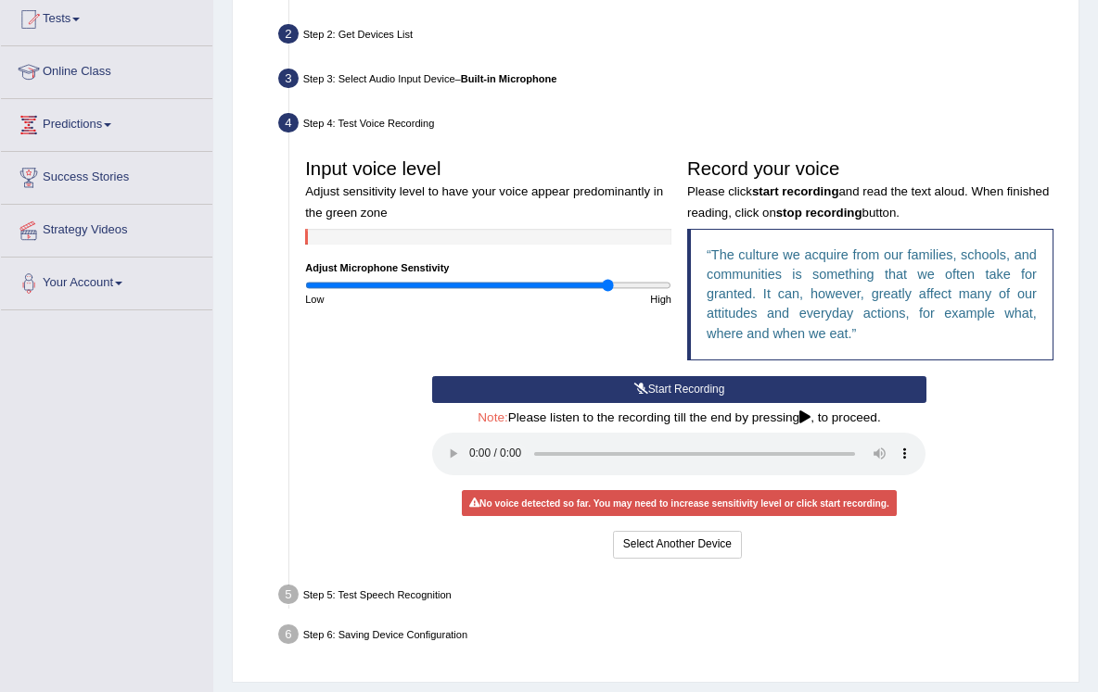
click at [610, 307] on div "High" at bounding box center [584, 299] width 191 height 15
drag, startPoint x: 604, startPoint y: 304, endPoint x: 792, endPoint y: 348, distance: 192.2
click at [792, 348] on div "Input voice level Adjust sensitivity level to have your voice appear predominan…" at bounding box center [680, 263] width 764 height 226
click at [635, 395] on icon at bounding box center [641, 389] width 14 height 11
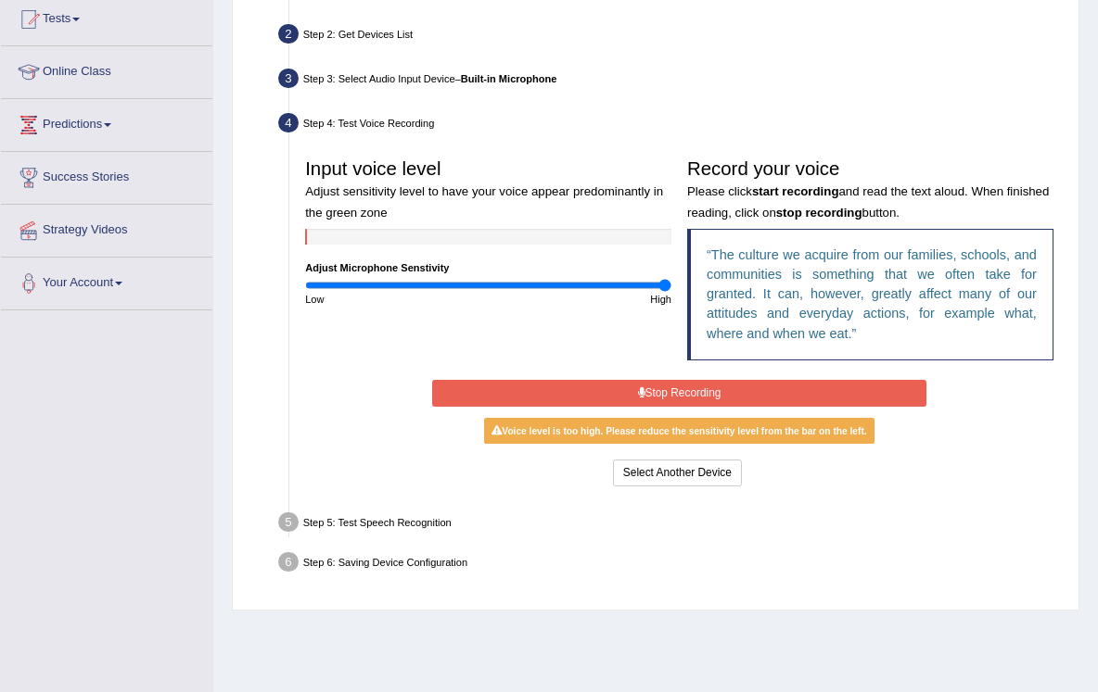
click at [711, 405] on button "Stop Recording" at bounding box center [678, 393] width 493 height 27
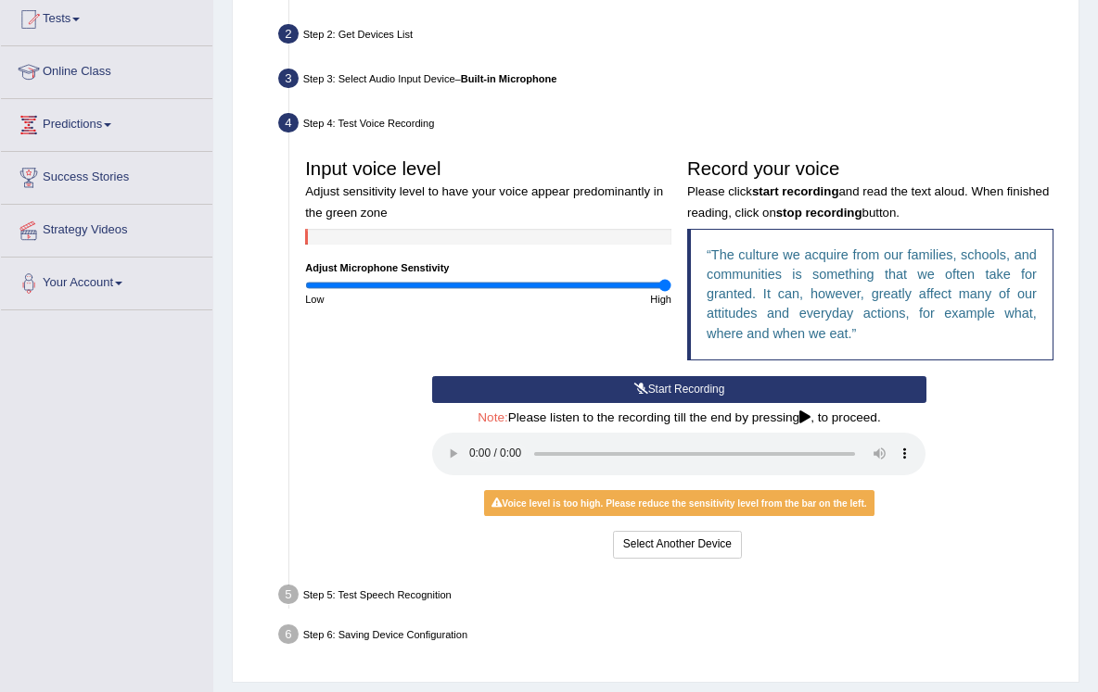
click at [474, 464] on audio at bounding box center [678, 454] width 493 height 43
click at [657, 307] on div "High" at bounding box center [584, 299] width 191 height 15
click at [650, 307] on div "High" at bounding box center [584, 299] width 191 height 15
click at [643, 307] on div "High" at bounding box center [584, 299] width 191 height 15
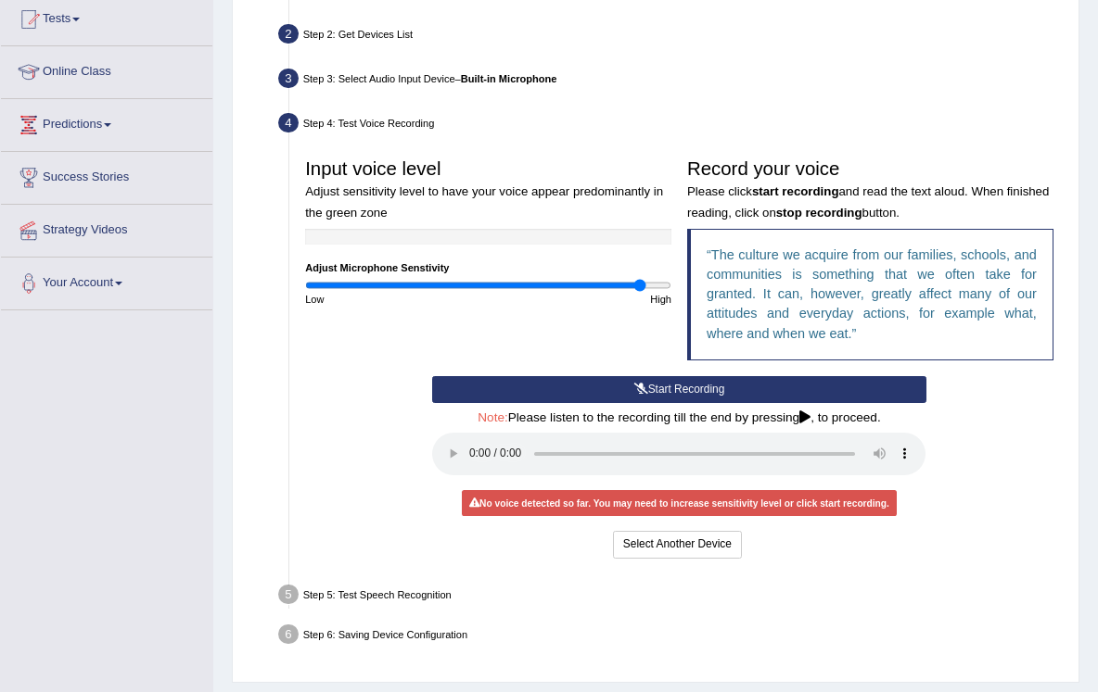
drag, startPoint x: 655, startPoint y: 302, endPoint x: 639, endPoint y: 305, distance: 16.9
click at [639, 292] on input "range" at bounding box center [488, 285] width 366 height 13
drag, startPoint x: 639, startPoint y: 305, endPoint x: 616, endPoint y: 307, distance: 23.2
click at [610, 292] on input "range" at bounding box center [488, 285] width 366 height 13
drag, startPoint x: 613, startPoint y: 299, endPoint x: 553, endPoint y: 315, distance: 61.4
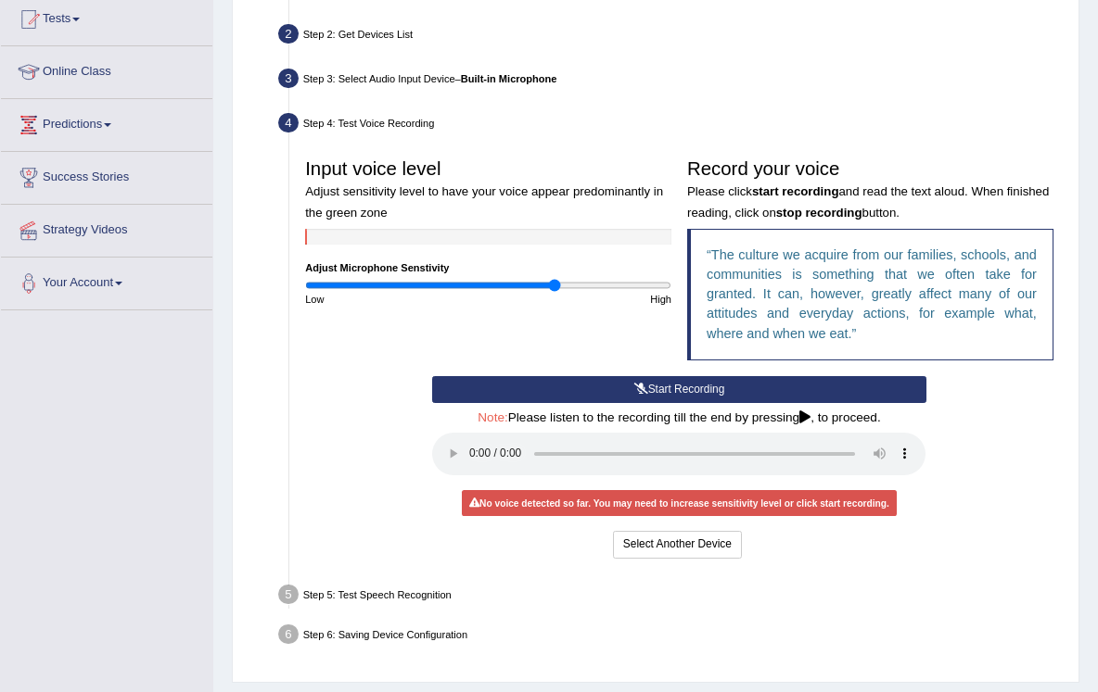
click at [553, 307] on div "Input voice level Adjust sensitivity level to have your voice appear predominan…" at bounding box center [489, 228] width 382 height 157
click at [618, 292] on input "range" at bounding box center [488, 285] width 366 height 13
click at [641, 292] on input "range" at bounding box center [488, 285] width 366 height 13
click at [645, 292] on input "range" at bounding box center [488, 285] width 366 height 13
click at [653, 292] on input "range" at bounding box center [488, 285] width 366 height 13
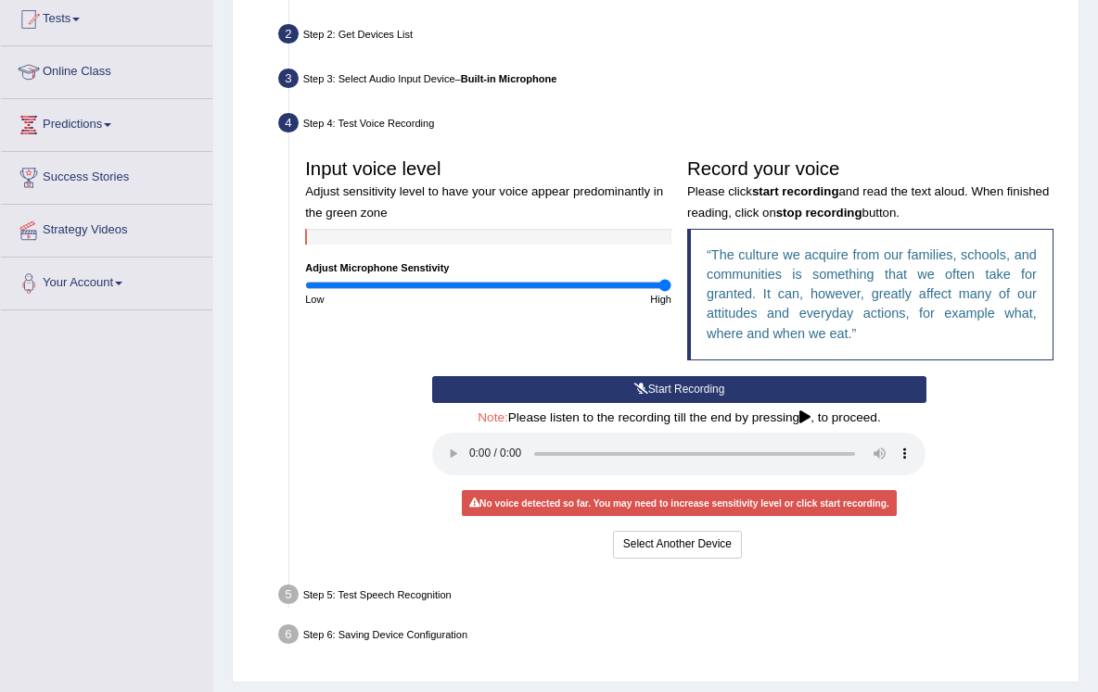
drag, startPoint x: 656, startPoint y: 301, endPoint x: 674, endPoint y: 302, distance: 17.6
click at [674, 303] on div "Input voice level Adjust sensitivity level to have your voice appear predominan…" at bounding box center [489, 228] width 382 height 157
click at [664, 292] on input "range" at bounding box center [488, 285] width 366 height 13
click at [659, 292] on input "range" at bounding box center [488, 285] width 366 height 13
click at [654, 292] on input "range" at bounding box center [488, 285] width 366 height 13
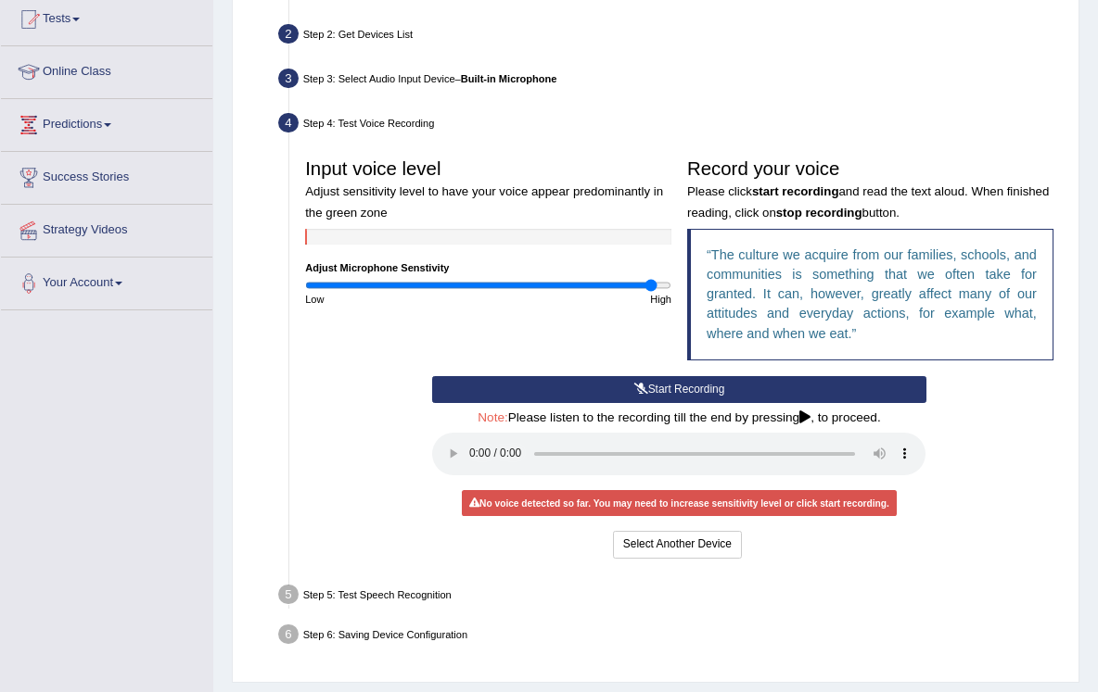
click at [650, 292] on input "range" at bounding box center [488, 285] width 366 height 13
click at [649, 292] on input "range" at bounding box center [488, 285] width 366 height 13
click at [642, 292] on input "range" at bounding box center [488, 285] width 366 height 13
click at [630, 307] on div "Input voice level Adjust sensitivity level to have your voice appear predominan…" at bounding box center [489, 228] width 382 height 157
click at [621, 292] on input "range" at bounding box center [488, 285] width 366 height 13
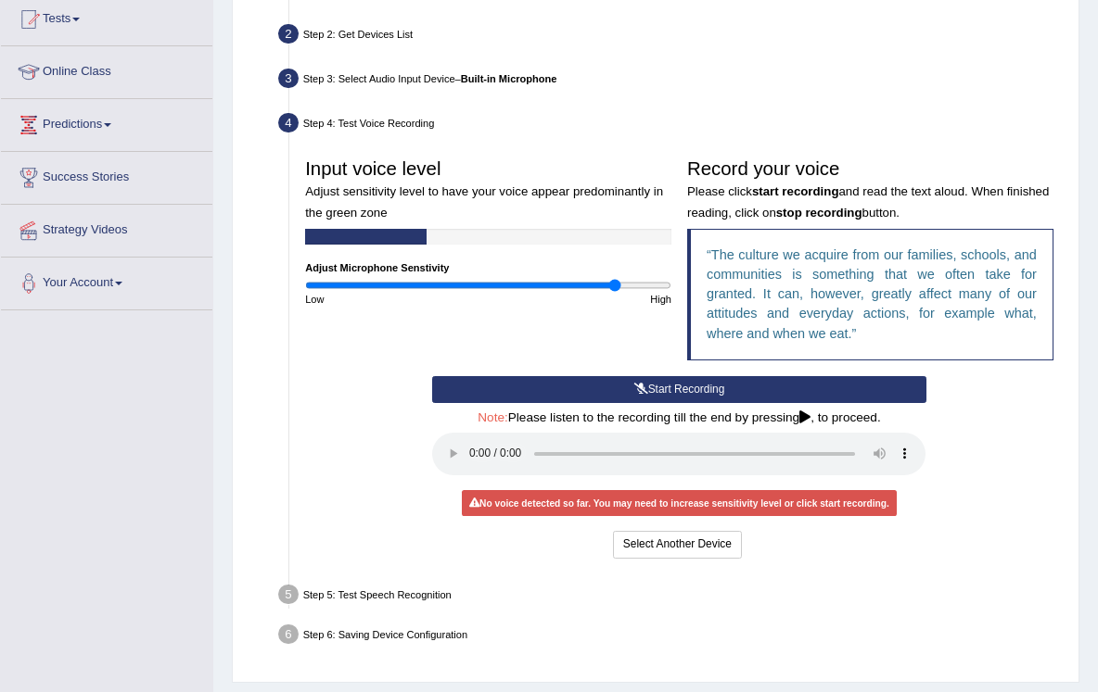
click at [613, 292] on input "range" at bounding box center [488, 285] width 366 height 13
click at [588, 292] on input "range" at bounding box center [488, 285] width 366 height 13
drag, startPoint x: 582, startPoint y: 302, endPoint x: 562, endPoint y: 302, distance: 20.4
click at [581, 292] on input "range" at bounding box center [488, 285] width 366 height 13
click at [563, 292] on input "range" at bounding box center [488, 285] width 366 height 13
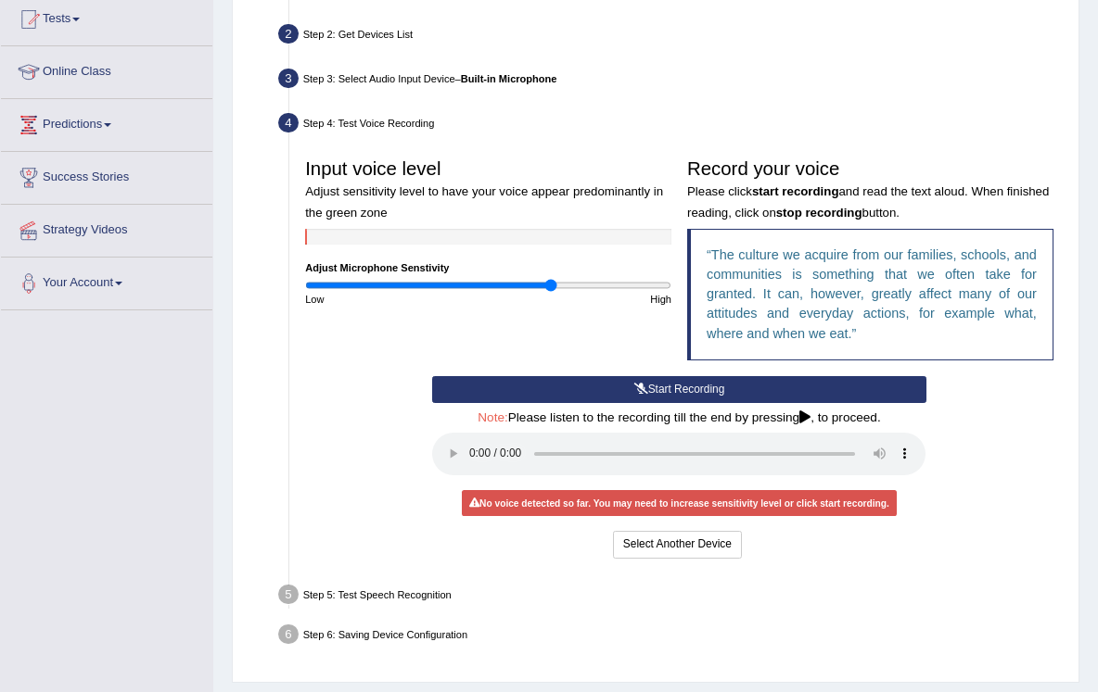
drag, startPoint x: 548, startPoint y: 303, endPoint x: 539, endPoint y: 293, distance: 13.8
click at [549, 307] on div "Input voice level Adjust sensitivity level to have your voice appear predominan…" at bounding box center [489, 228] width 382 height 157
drag, startPoint x: 545, startPoint y: 294, endPoint x: 530, endPoint y: 295, distance: 14.9
click at [545, 295] on div "Input voice level Adjust sensitivity level to have your voice appear predominan…" at bounding box center [489, 228] width 382 height 157
click at [397, 292] on input "range" at bounding box center [488, 285] width 366 height 13
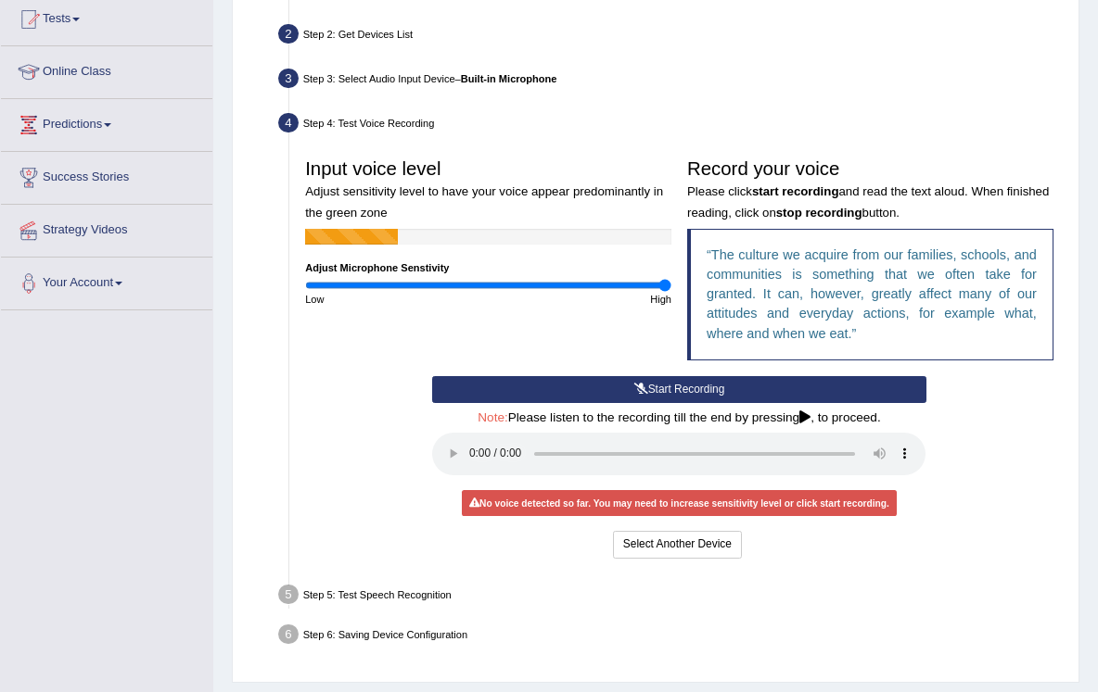
drag, startPoint x: 402, startPoint y: 307, endPoint x: 691, endPoint y: 337, distance: 289.9
click at [691, 335] on div "Input voice level Adjust sensitivity level to have your voice appear predominan…" at bounding box center [680, 263] width 764 height 226
click at [633, 551] on button "Select Another Device" at bounding box center [677, 544] width 129 height 27
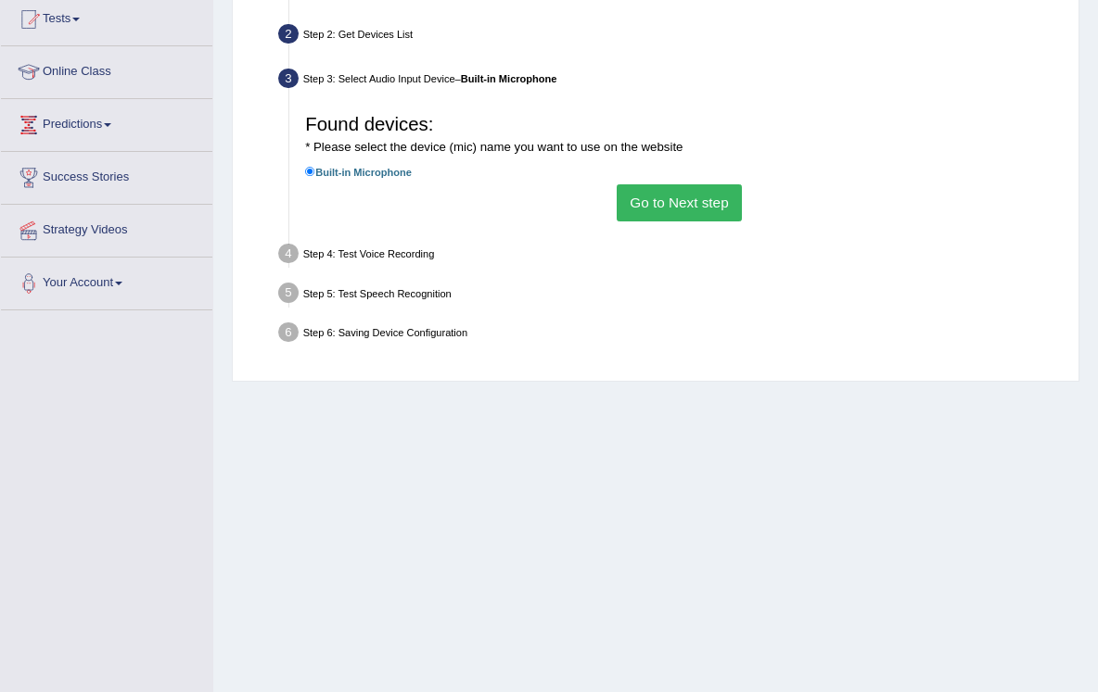
click at [692, 209] on button "Go to Next step" at bounding box center [678, 202] width 125 height 36
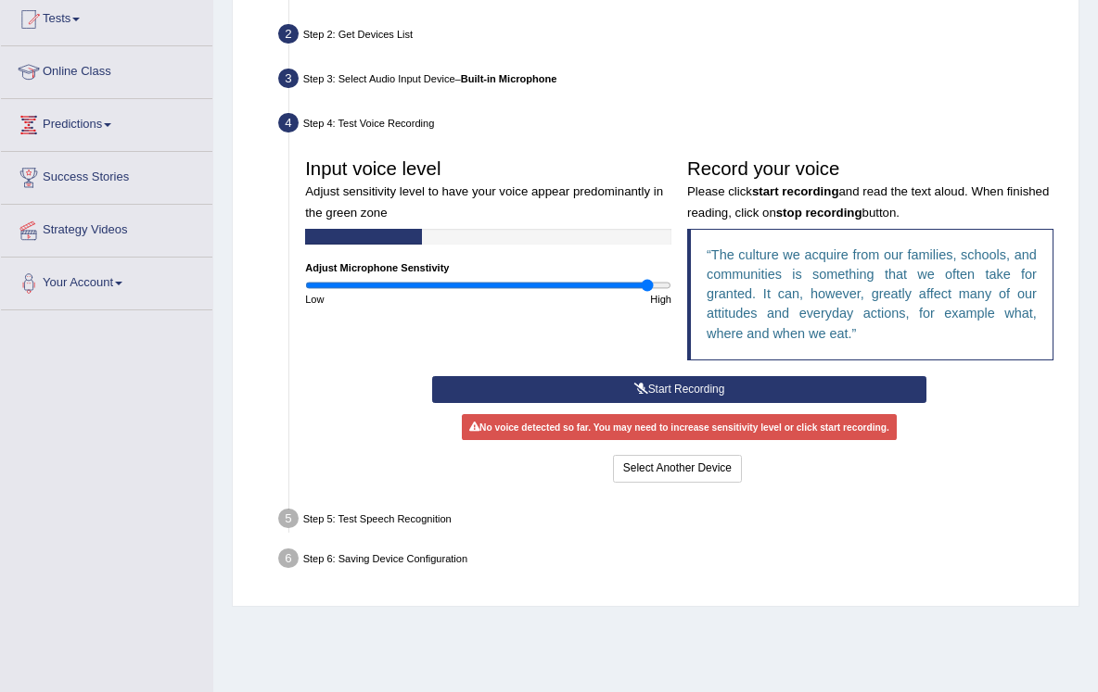
click at [647, 292] on input "range" at bounding box center [488, 285] width 366 height 13
click at [629, 399] on button "Start Recording" at bounding box center [678, 389] width 493 height 27
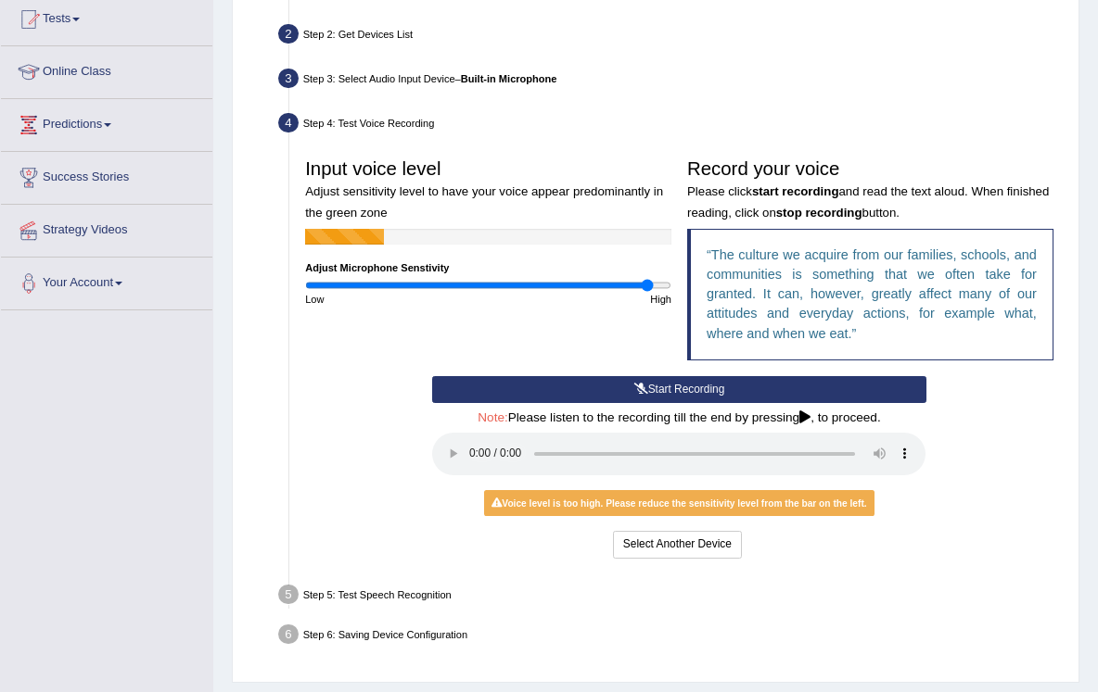
click at [756, 403] on button "Start Recording" at bounding box center [678, 389] width 493 height 27
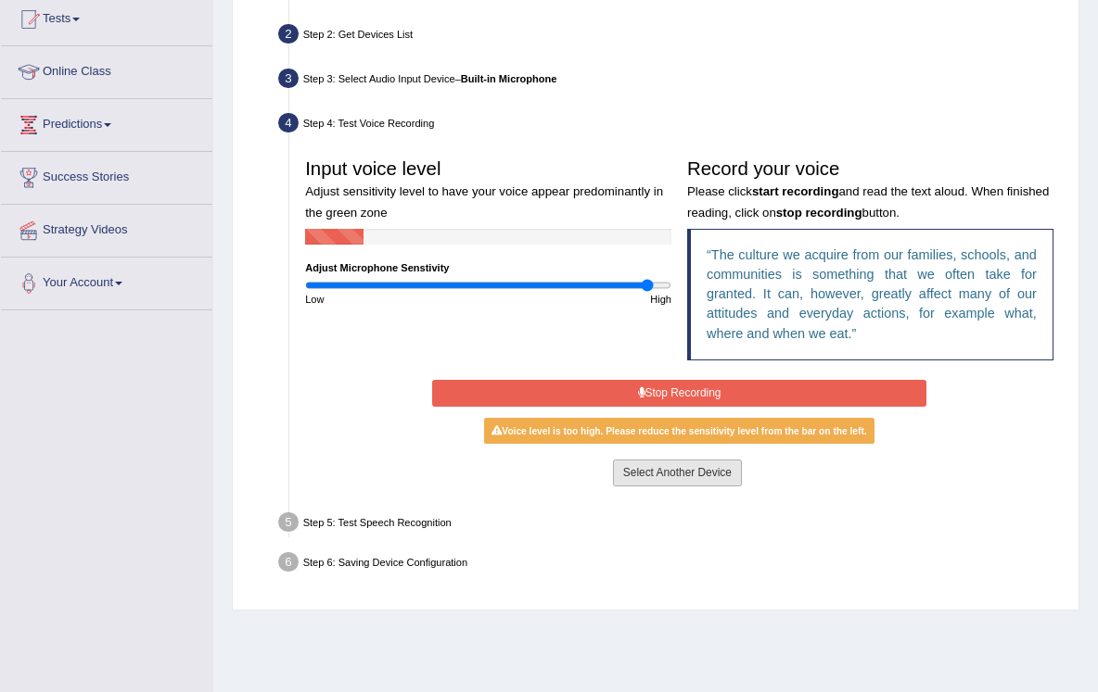
click at [716, 487] on button "Select Another Device" at bounding box center [677, 473] width 129 height 27
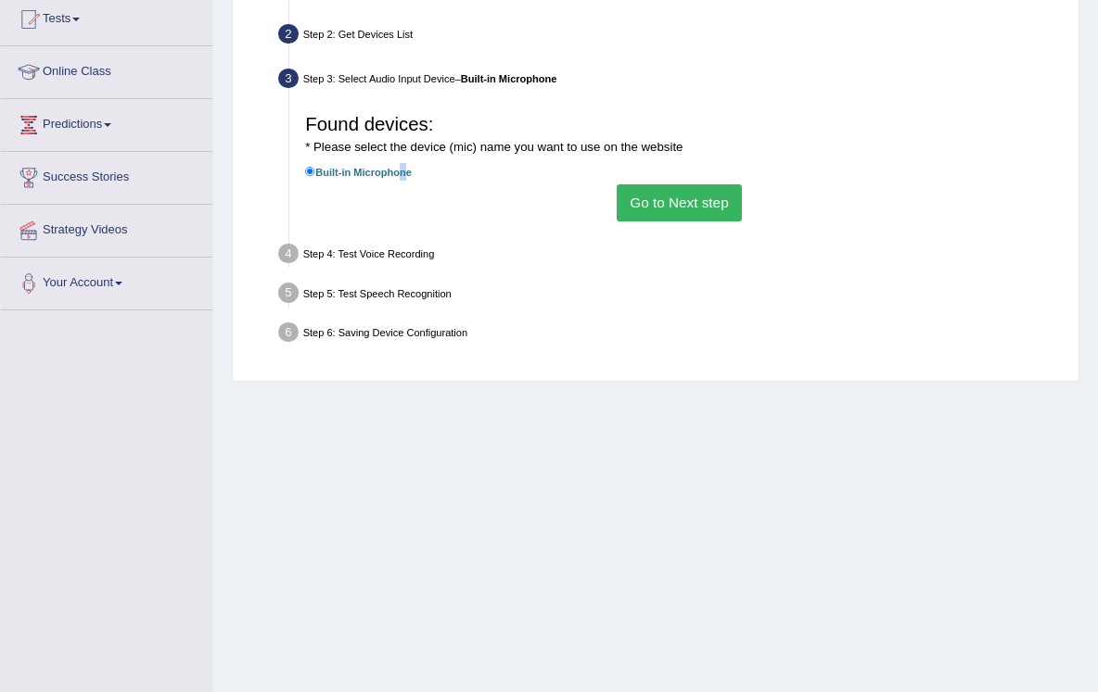
click at [401, 181] on label "Built-in Microphone" at bounding box center [358, 172] width 107 height 18
click at [315, 177] on input "Built-in Microphone" at bounding box center [310, 172] width 10 height 10
click at [302, 182] on div "Found devices: * Please select the device (mic) name you want to use on the web…" at bounding box center [680, 163] width 764 height 131
click at [317, 181] on label "Built-in Microphone" at bounding box center [358, 172] width 107 height 18
click at [315, 177] on input "Built-in Microphone" at bounding box center [310, 172] width 10 height 10
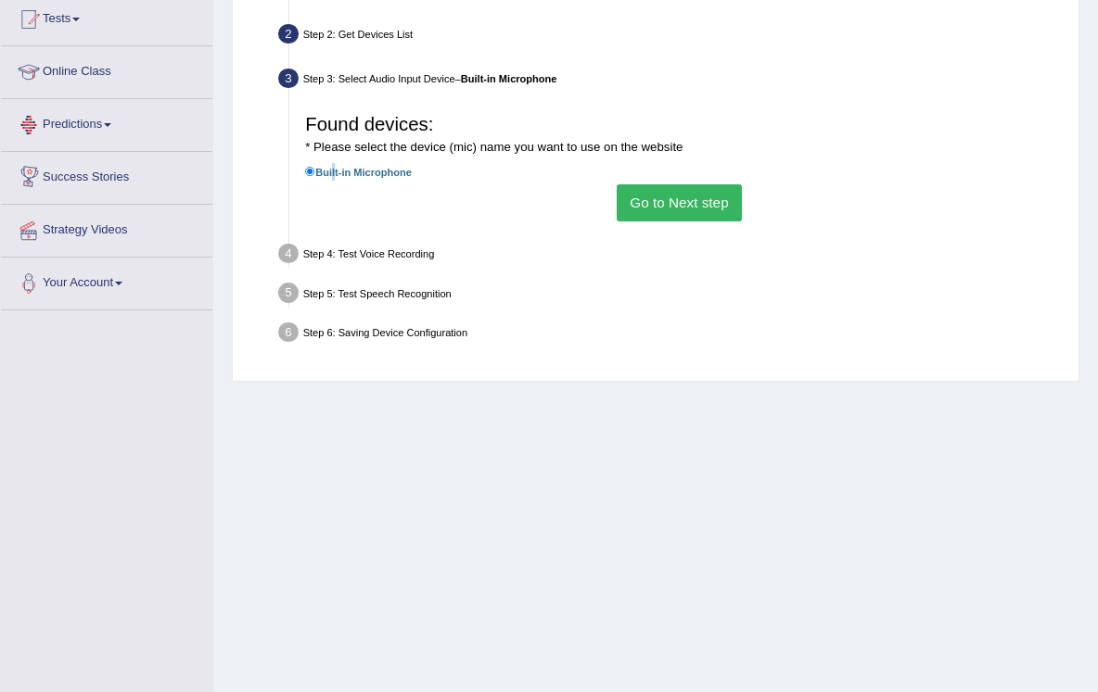
click at [334, 181] on label "Built-in Microphone" at bounding box center [358, 172] width 107 height 18
click at [315, 177] on input "Built-in Microphone" at bounding box center [310, 172] width 10 height 10
click at [695, 221] on button "Go to Next step" at bounding box center [678, 202] width 125 height 36
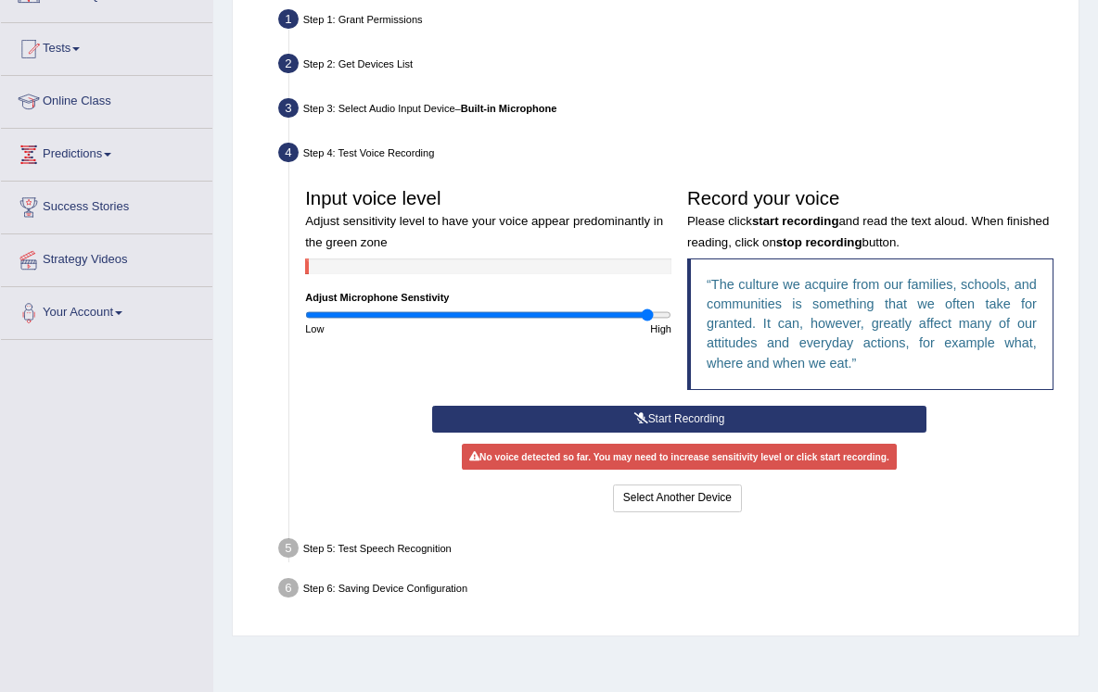
scroll to position [110, 0]
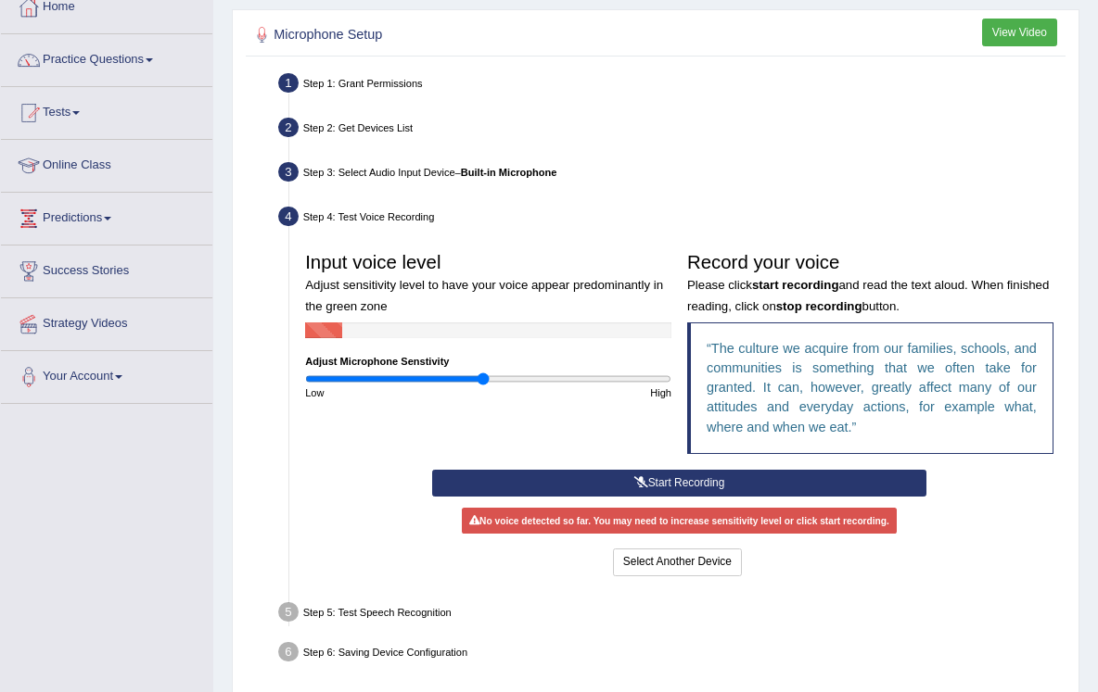
drag, startPoint x: 341, startPoint y: 395, endPoint x: 483, endPoint y: 416, distance: 143.4
type input "0.98"
click at [483, 400] on div "Input voice level Adjust sensitivity level to have your voice appear predominan…" at bounding box center [489, 322] width 382 height 157
click at [666, 493] on button "Start Recording" at bounding box center [678, 483] width 493 height 27
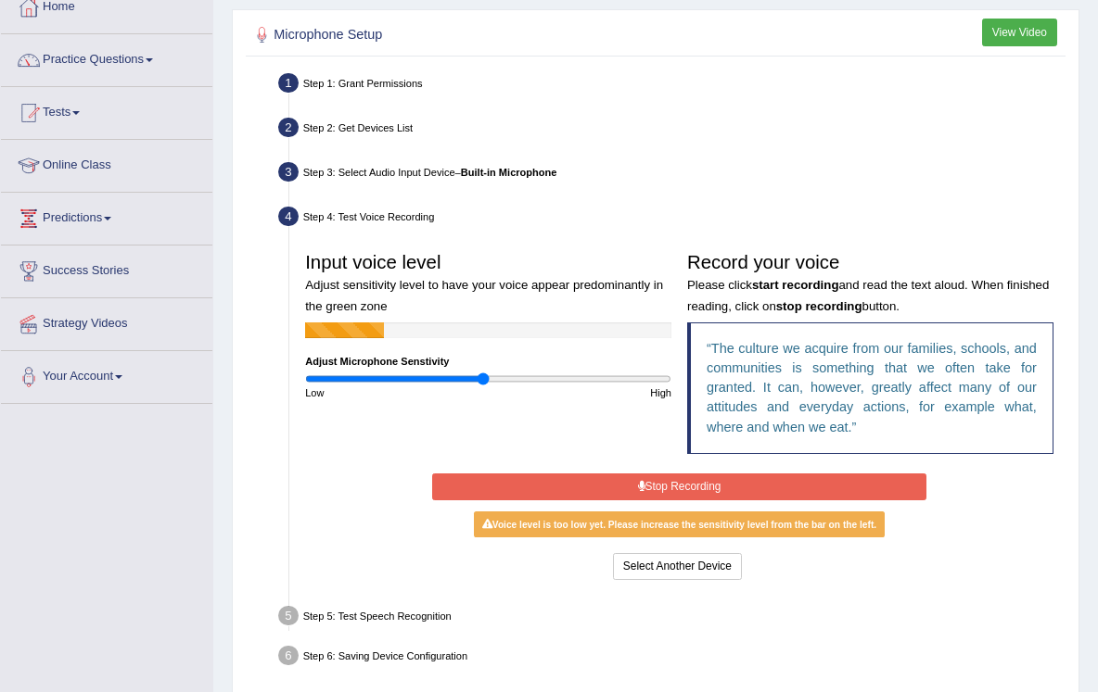
click at [659, 489] on div "Start Recording Stop Recording Note: Please listen to the recording till the en…" at bounding box center [679, 527] width 509 height 114
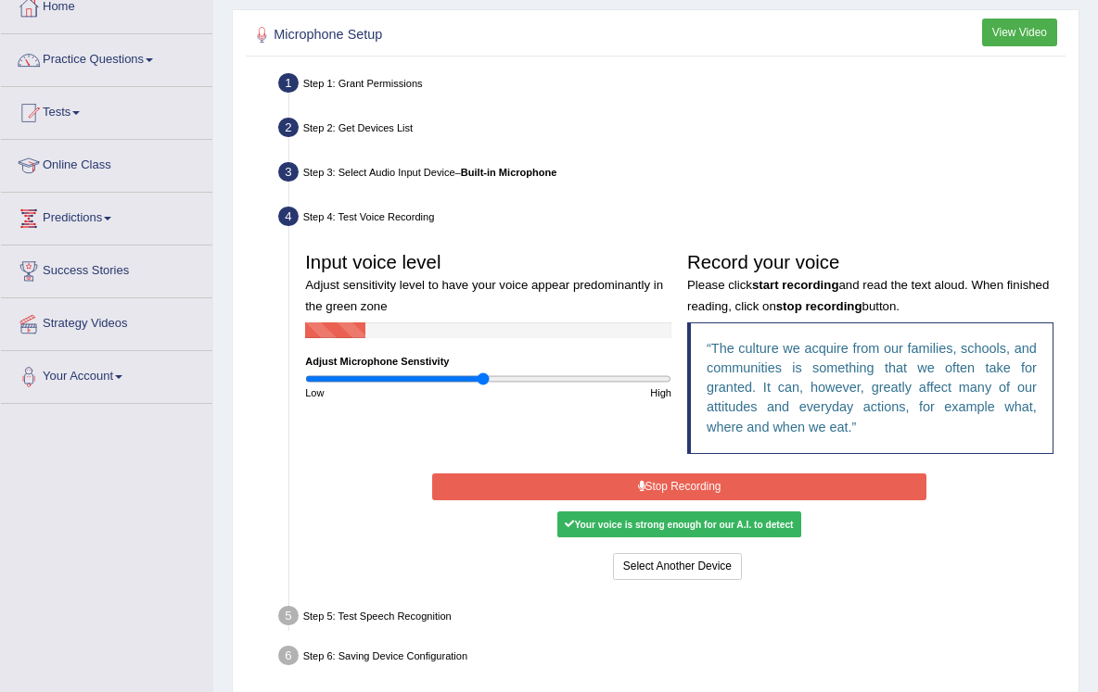
click at [657, 499] on button "Stop Recording" at bounding box center [678, 487] width 493 height 27
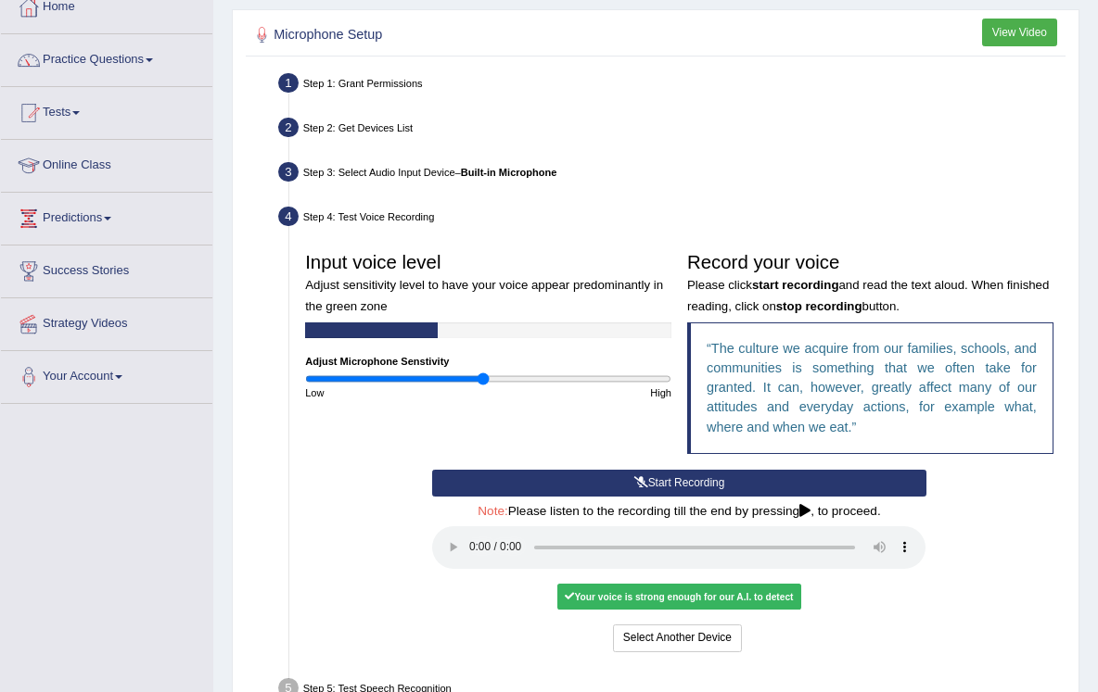
click at [660, 497] on button "Start Recording" at bounding box center [678, 483] width 493 height 27
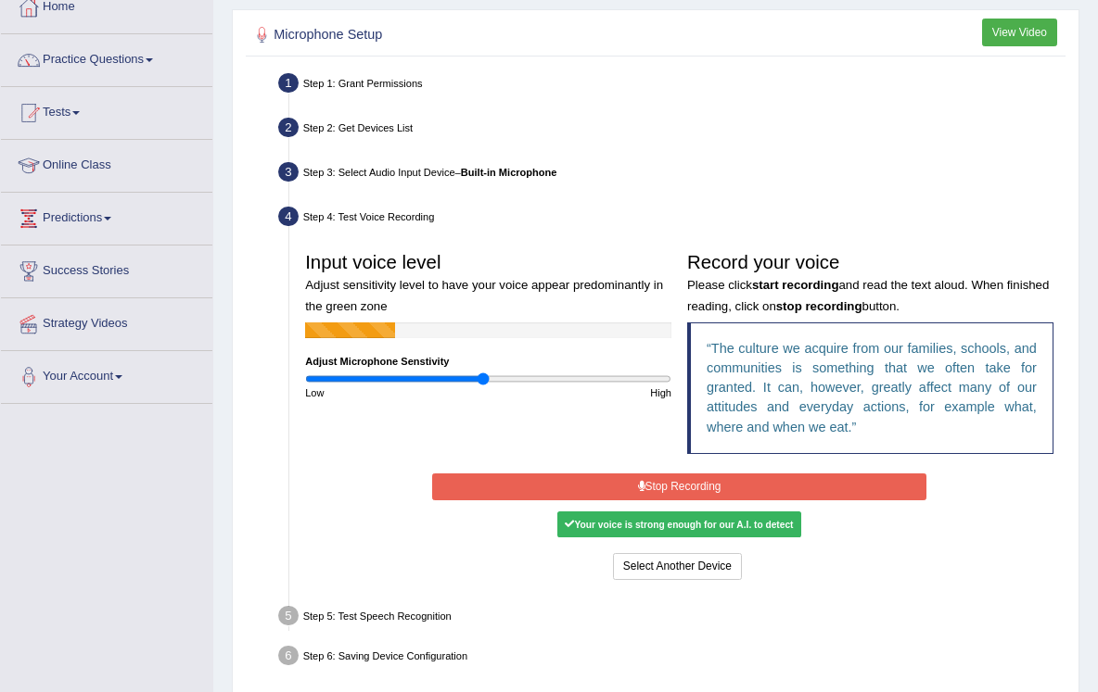
click at [665, 496] on button "Stop Recording" at bounding box center [678, 487] width 493 height 27
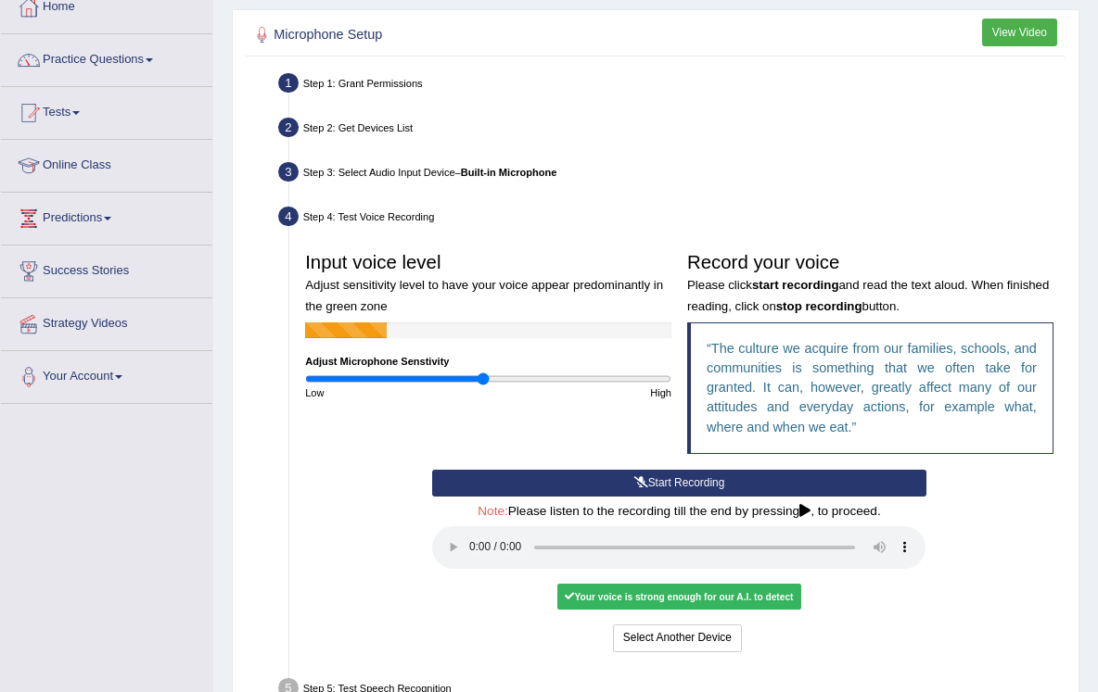
click at [476, 552] on audio at bounding box center [678, 548] width 493 height 43
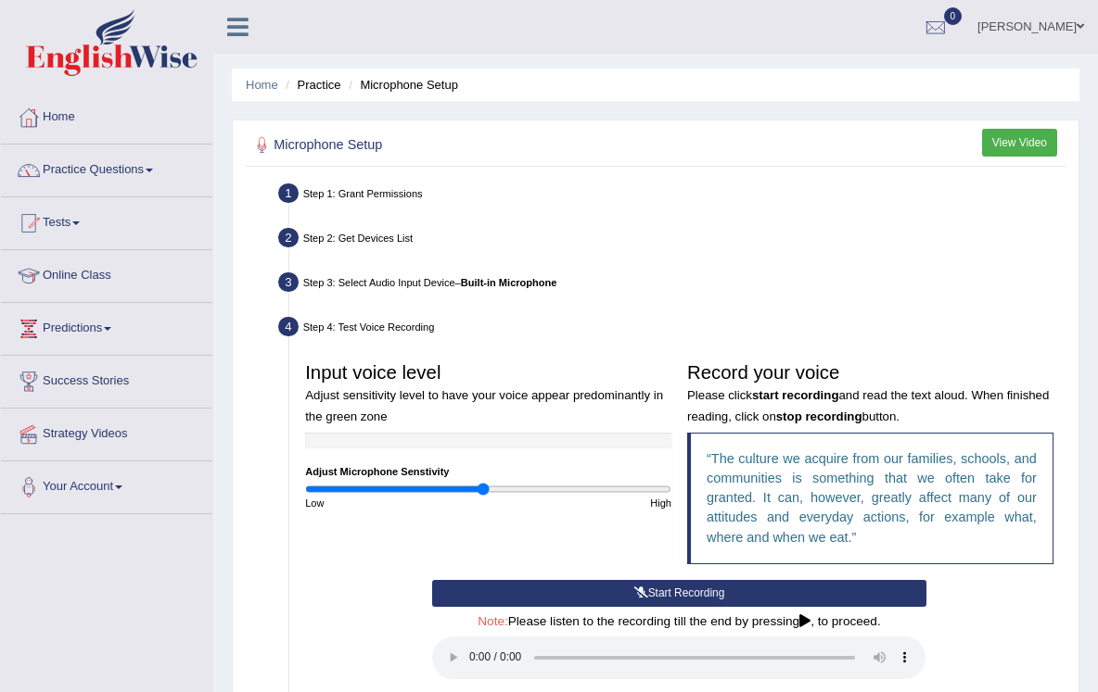
scroll to position [281, 0]
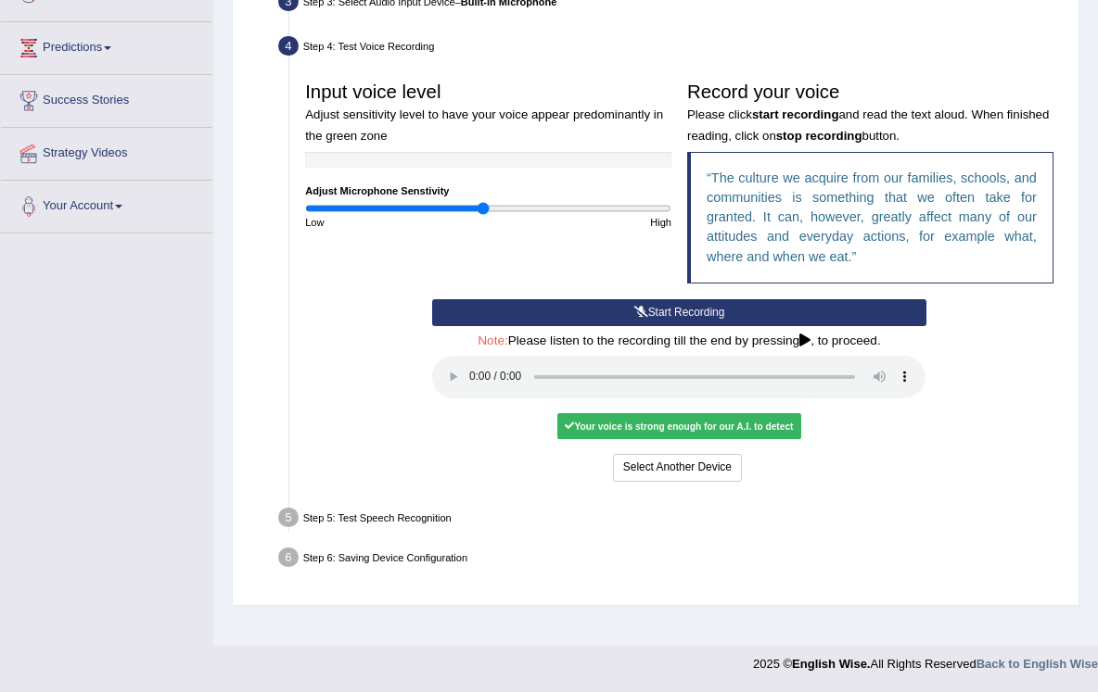
click at [408, 518] on div "Step 5: Test Speech Recognition" at bounding box center [672, 520] width 800 height 34
click at [906, 380] on audio at bounding box center [678, 377] width 493 height 43
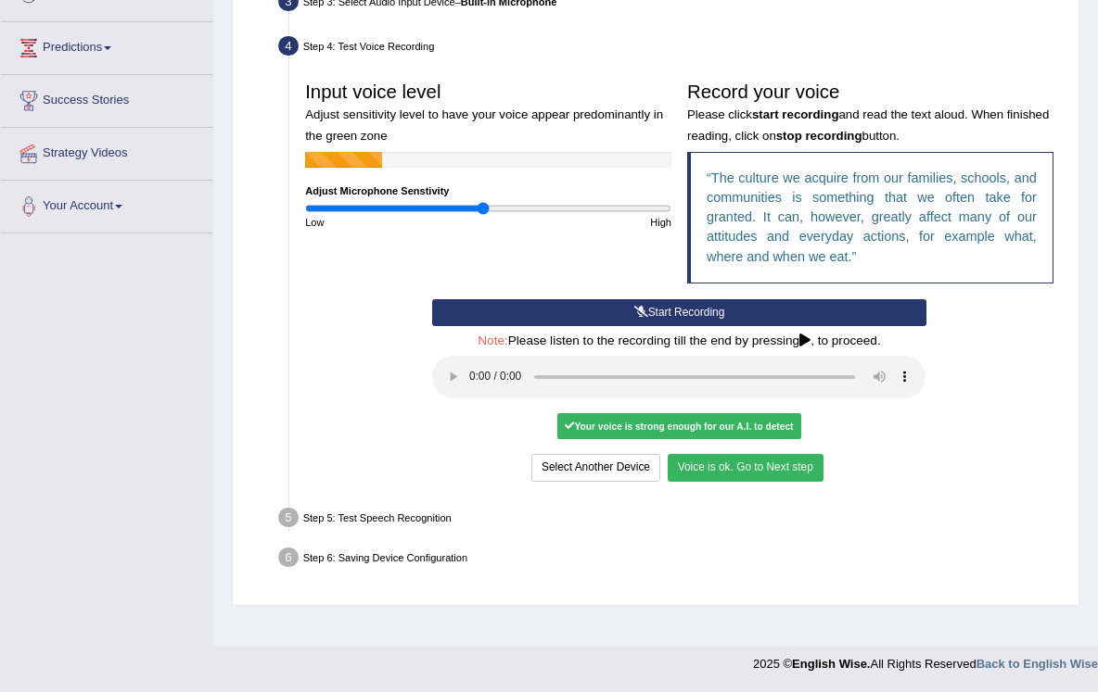
click at [715, 456] on button "Voice is ok. Go to Next step" at bounding box center [745, 467] width 156 height 27
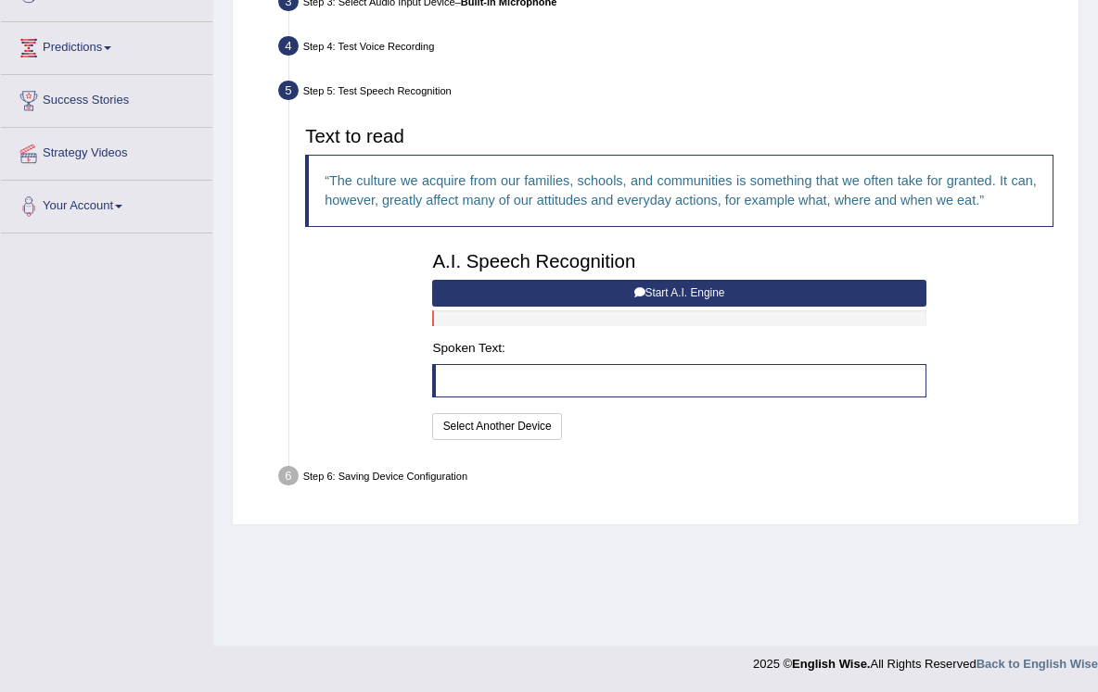
click at [522, 398] on blockquote at bounding box center [678, 380] width 493 height 33
click at [524, 398] on blockquote at bounding box center [678, 380] width 493 height 33
click at [518, 398] on blockquote at bounding box center [678, 380] width 493 height 33
click at [521, 398] on blockquote at bounding box center [678, 380] width 493 height 33
click at [520, 398] on blockquote at bounding box center [678, 380] width 493 height 33
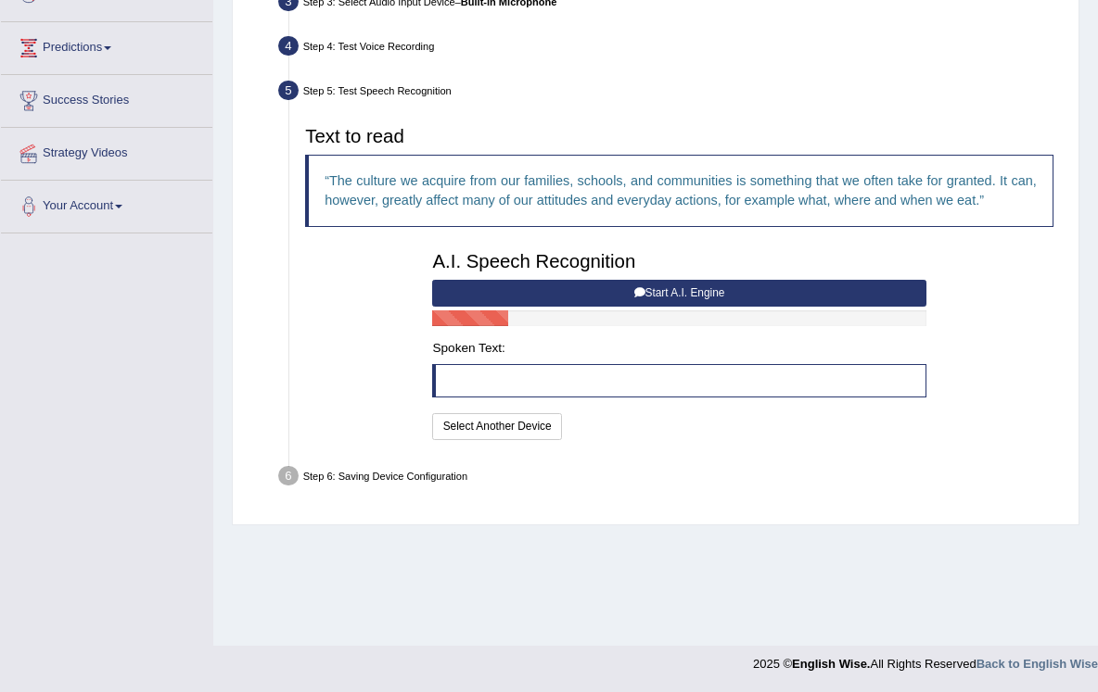
click at [575, 307] on button "Start A.I. Engine" at bounding box center [678, 293] width 493 height 27
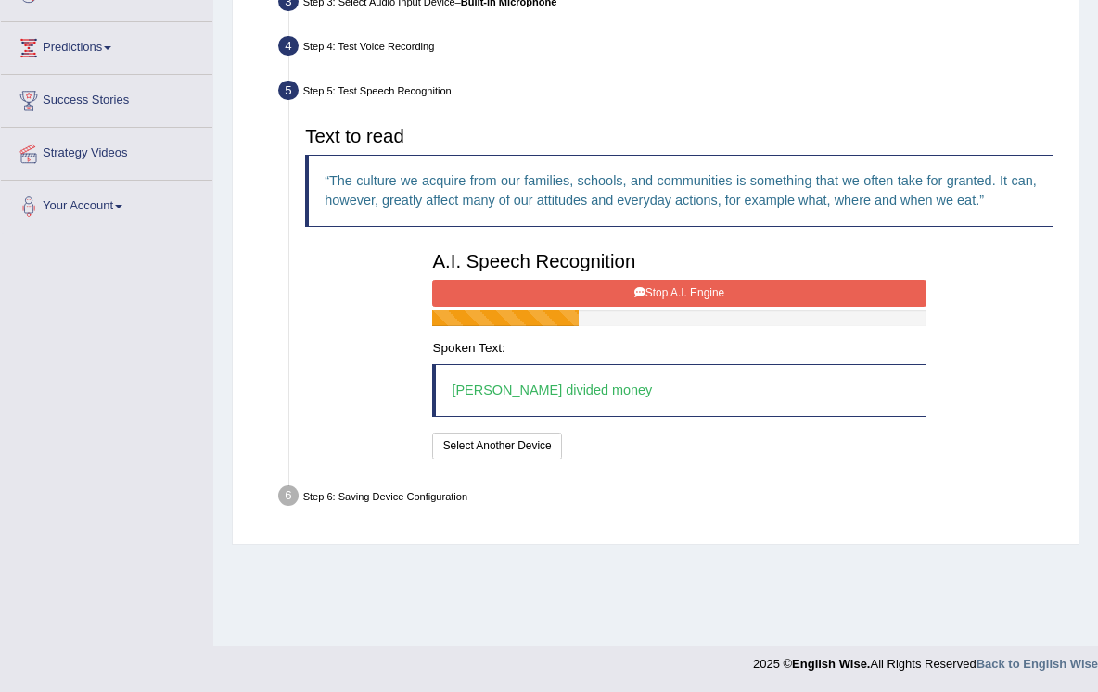
click at [605, 417] on blockquote "Nicola divided money" at bounding box center [678, 390] width 493 height 53
click at [614, 417] on blockquote "Nicola divided money" at bounding box center [678, 390] width 493 height 53
click at [563, 307] on button "Stop A.I. Engine" at bounding box center [678, 293] width 493 height 27
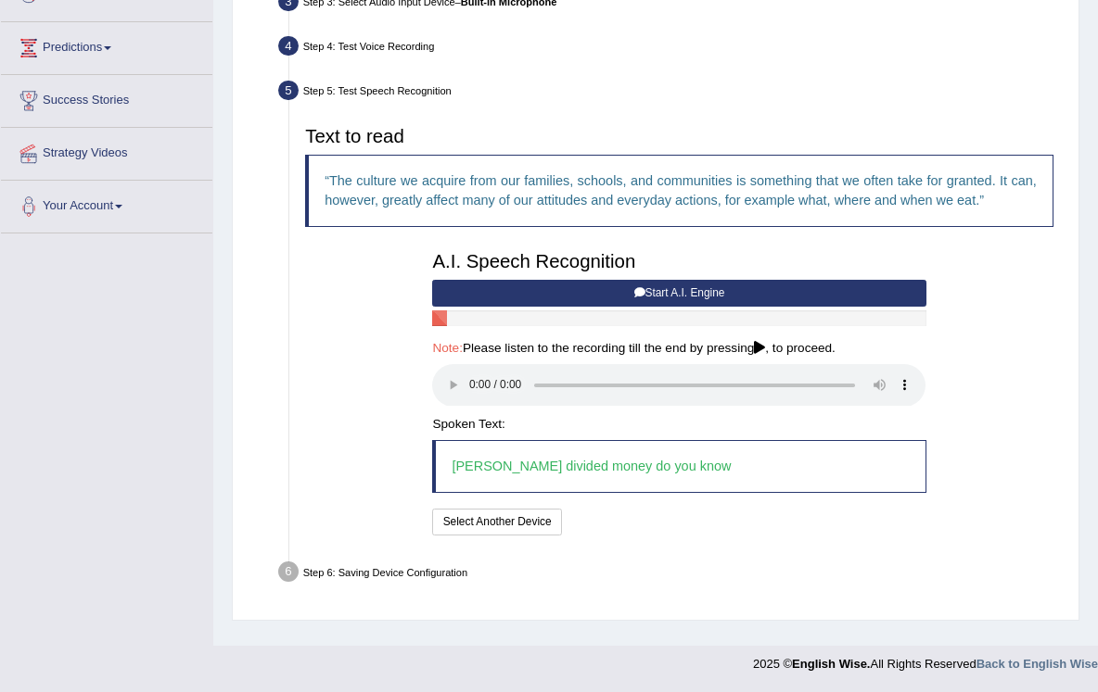
click at [473, 395] on audio at bounding box center [678, 385] width 493 height 43
click at [772, 307] on button "Start A.I. Engine" at bounding box center [678, 293] width 493 height 27
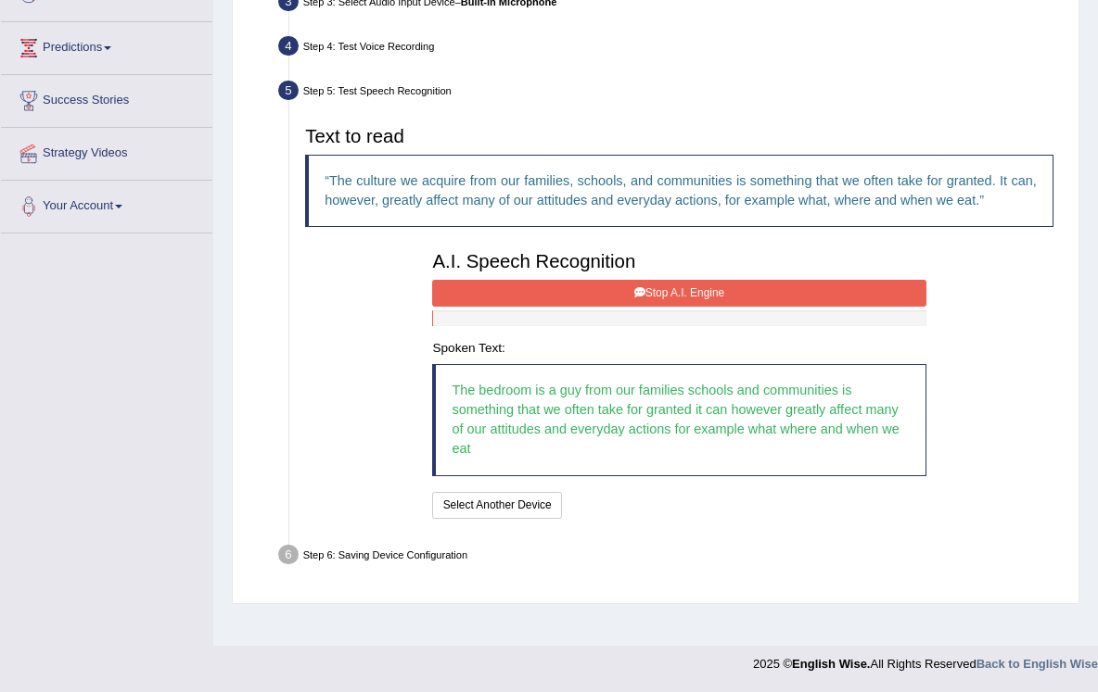
click at [588, 307] on button "Stop A.I. Engine" at bounding box center [678, 293] width 493 height 27
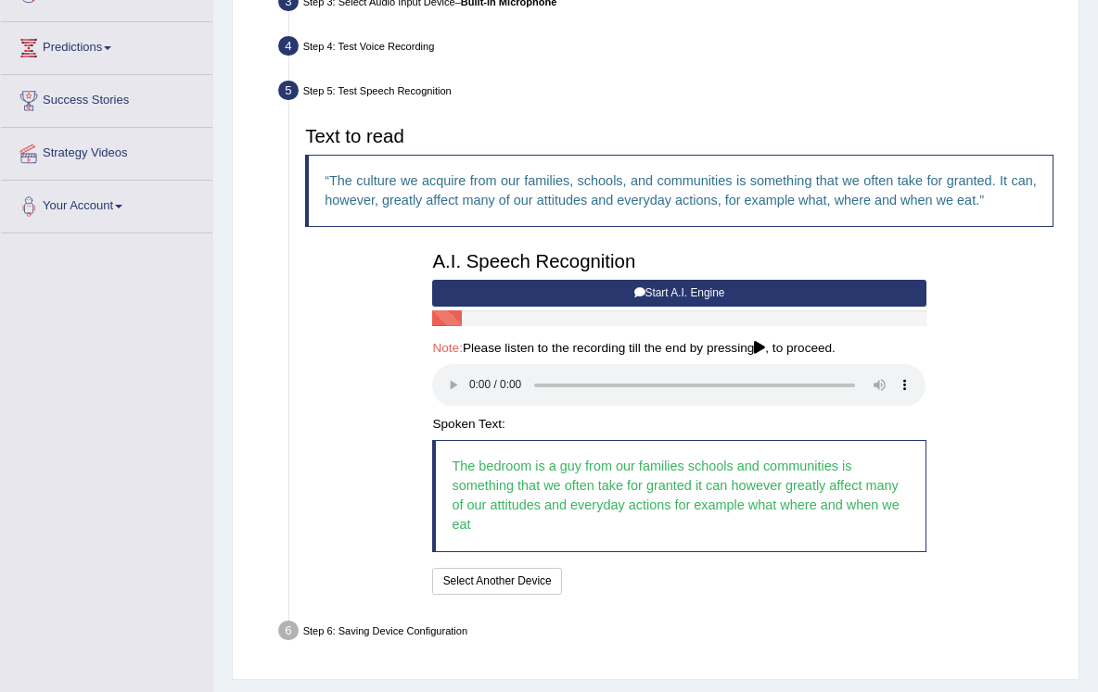
click at [619, 307] on button "Start A.I. Engine" at bounding box center [678, 293] width 493 height 27
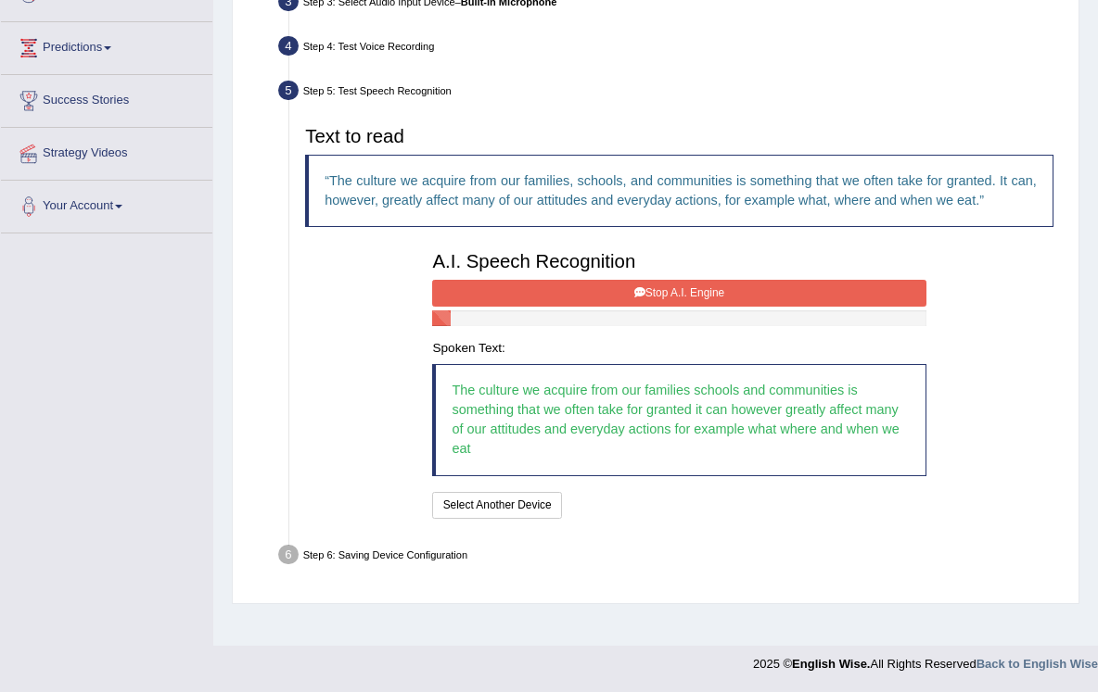
click at [628, 307] on button "Stop A.I. Engine" at bounding box center [678, 293] width 493 height 27
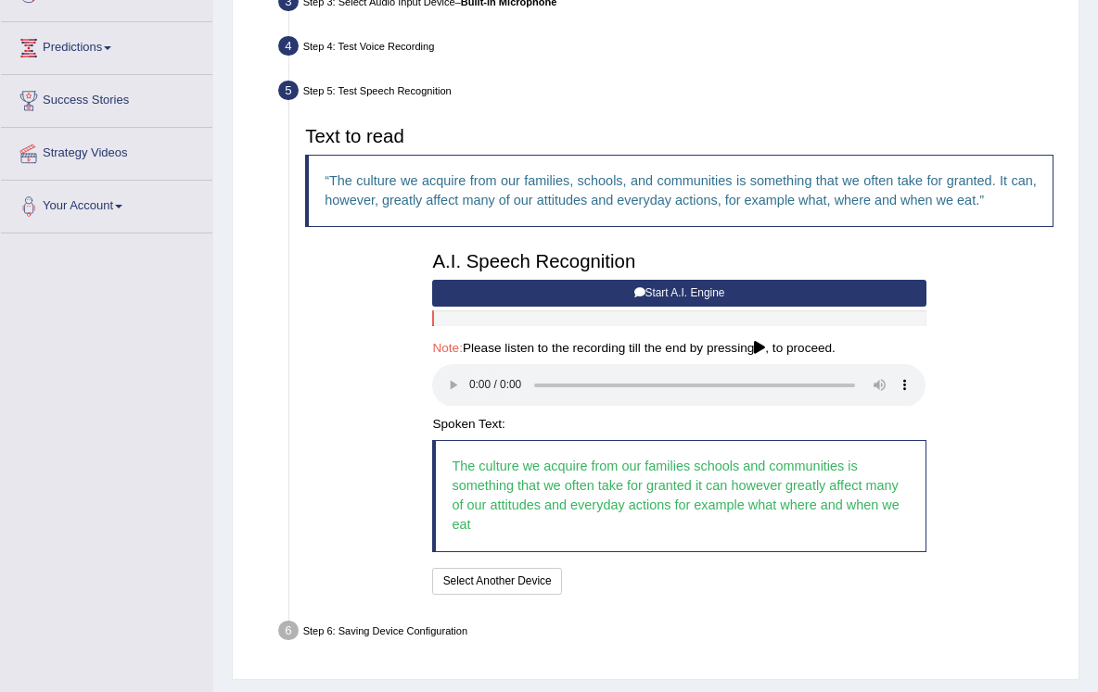
click at [477, 399] on audio at bounding box center [678, 385] width 493 height 43
click at [475, 394] on audio at bounding box center [678, 385] width 493 height 43
click at [643, 577] on button "Speech is ok. Go to Last step" at bounding box center [650, 581] width 165 height 27
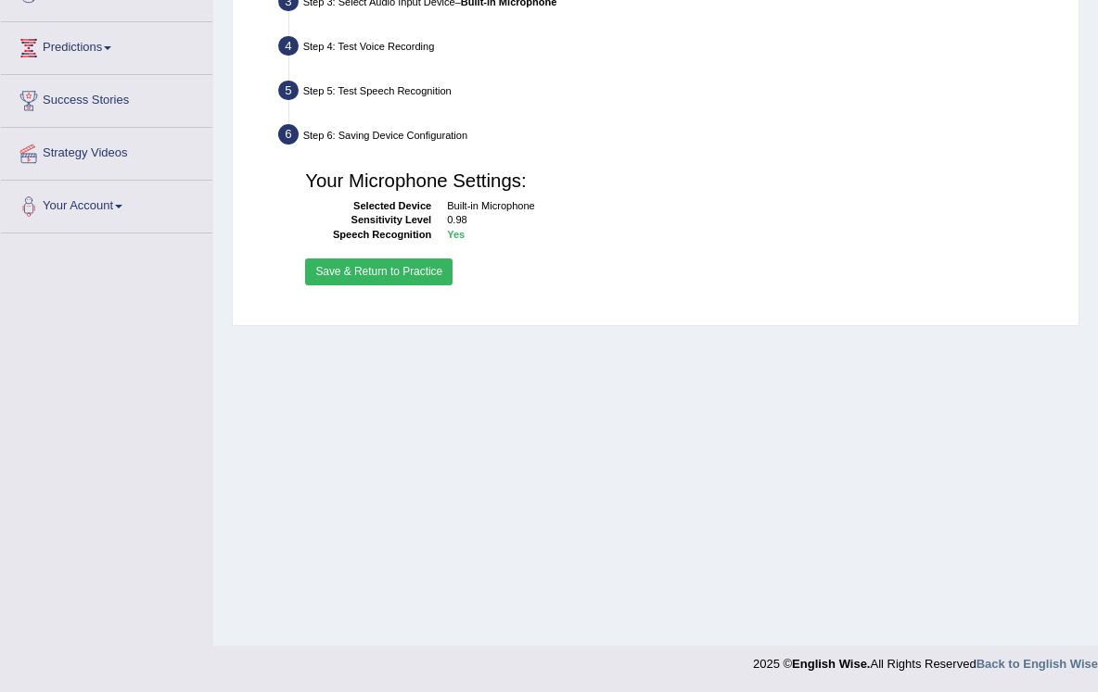
click at [387, 286] on button "Save & Return to Practice" at bounding box center [378, 272] width 147 height 27
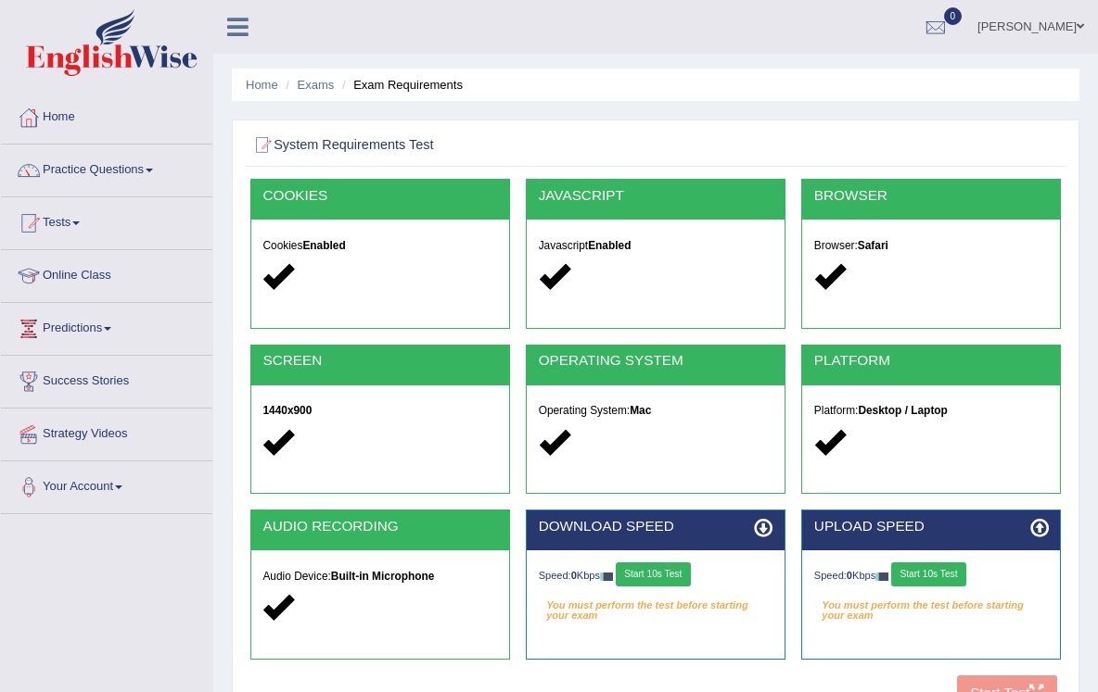
scroll to position [4, 0]
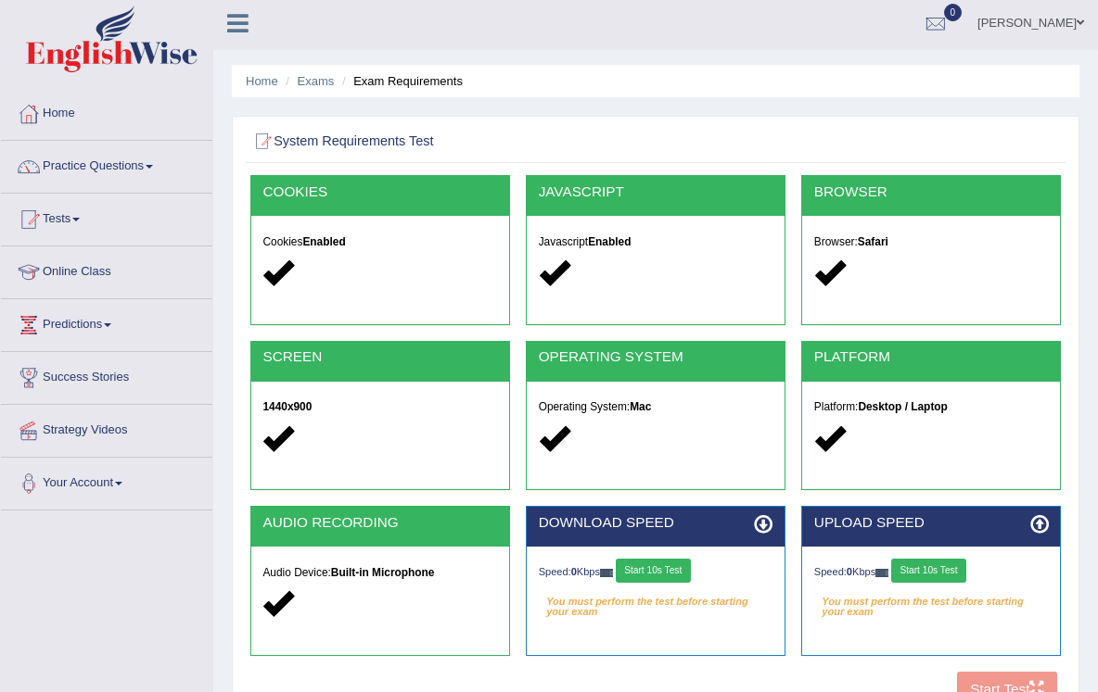
click at [657, 571] on button "Start 10s Test" at bounding box center [653, 571] width 75 height 24
click at [648, 566] on button "Start 10s Test" at bounding box center [669, 571] width 75 height 24
click at [904, 572] on button "Start 10s Test" at bounding box center [928, 571] width 75 height 24
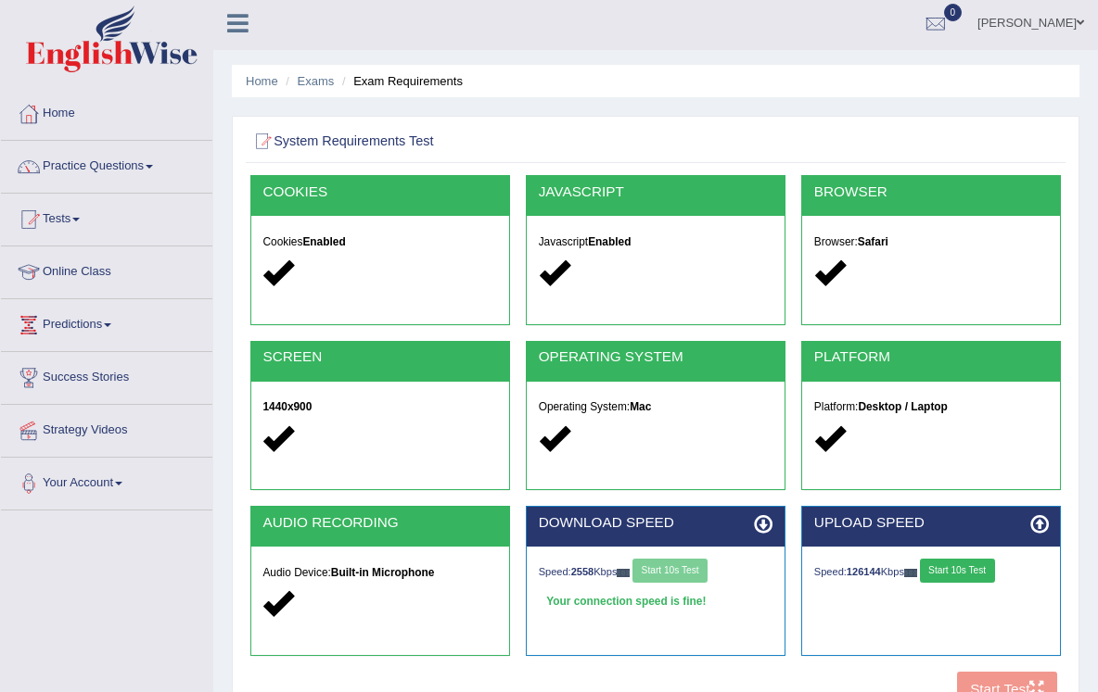
click at [906, 566] on div "Speed: 126144 Kbps Start 10s Test" at bounding box center [931, 573] width 235 height 28
click at [945, 570] on button "Start 10s Test" at bounding box center [957, 571] width 75 height 24
click at [949, 572] on button "Start 10s Test" at bounding box center [950, 571] width 75 height 24
click at [966, 570] on button "Start 10s Test" at bounding box center [950, 571] width 75 height 24
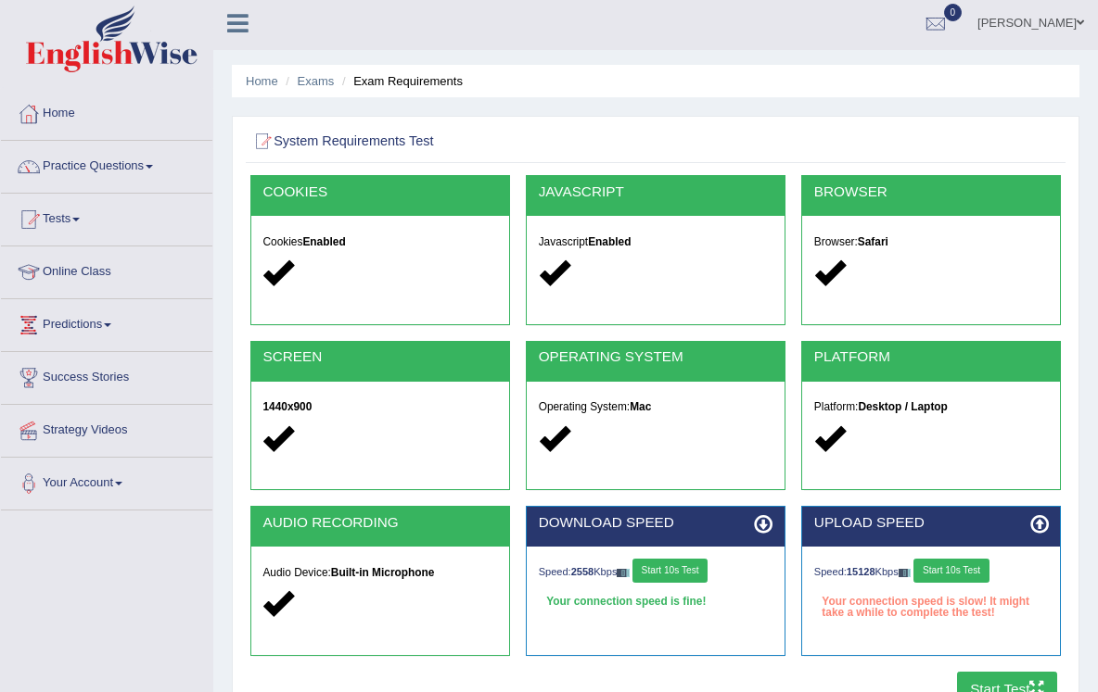
click at [966, 572] on button "Start 10s Test" at bounding box center [950, 571] width 75 height 24
click at [933, 582] on button "Start 10s Test" at bounding box center [950, 571] width 75 height 24
click at [937, 577] on button "Start 10s Test" at bounding box center [950, 571] width 75 height 24
click at [938, 574] on button "Start 10s Test" at bounding box center [950, 571] width 75 height 24
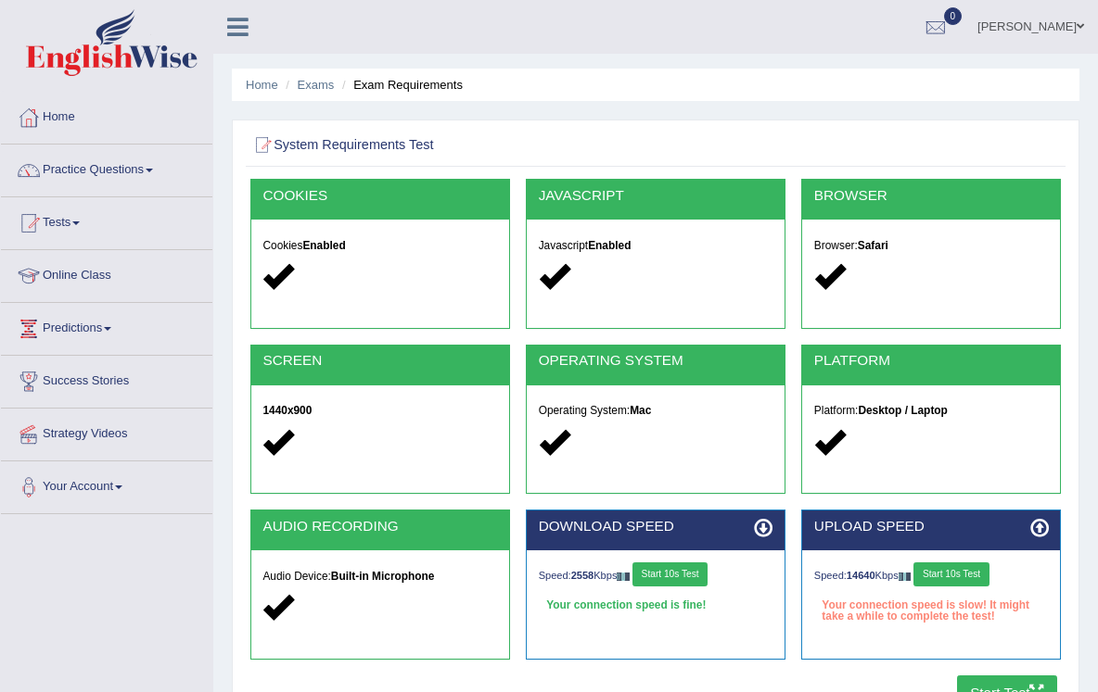
scroll to position [281, 0]
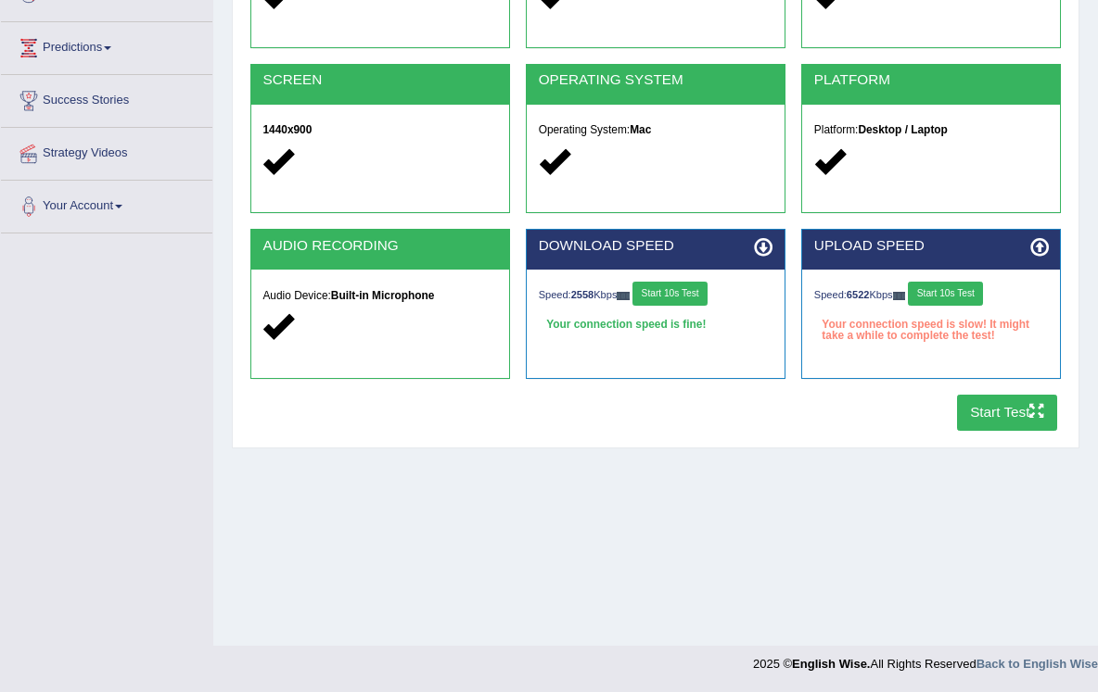
click at [986, 421] on button "Start Test" at bounding box center [1007, 413] width 101 height 36
